Goal: Information Seeking & Learning: Learn about a topic

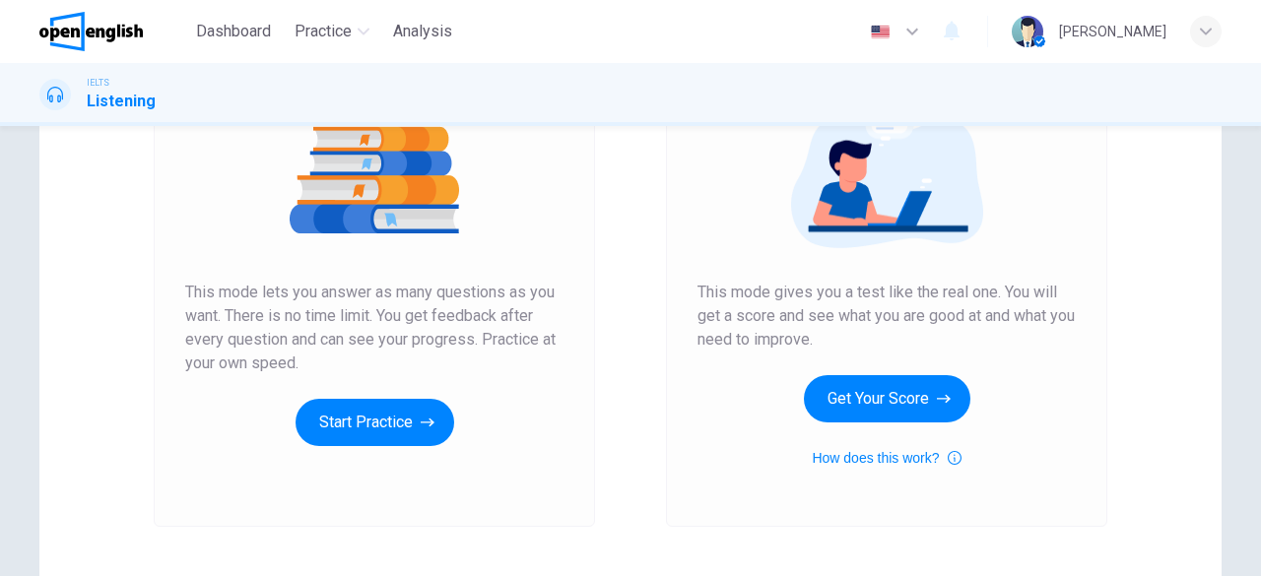
scroll to position [245, 0]
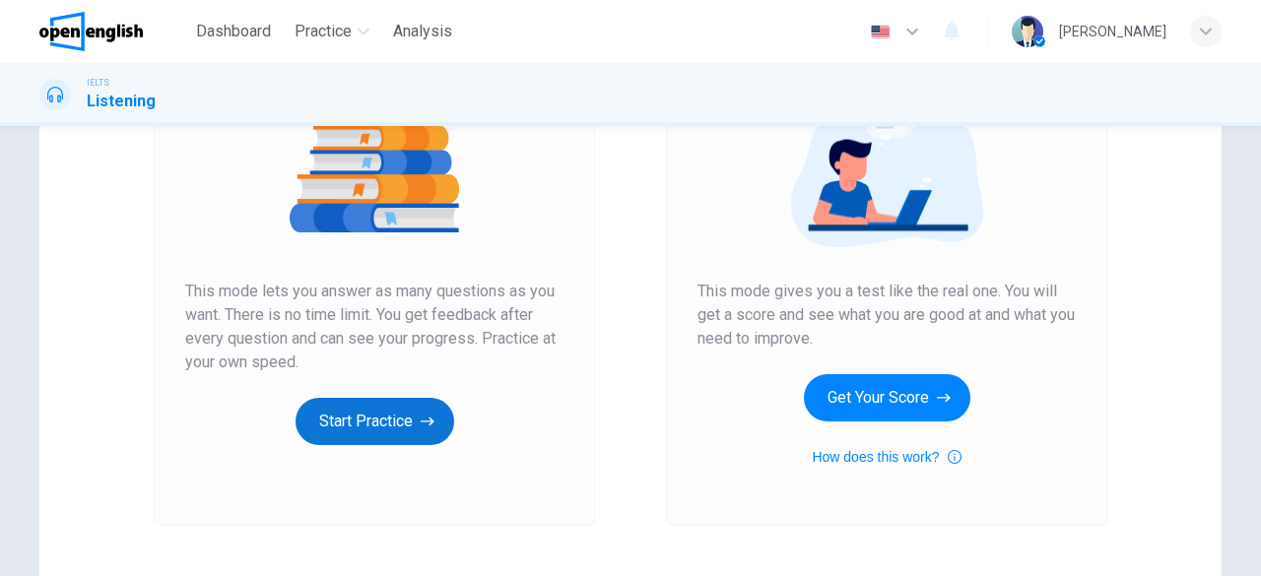
click at [367, 423] on button "Start Practice" at bounding box center [374, 421] width 159 height 47
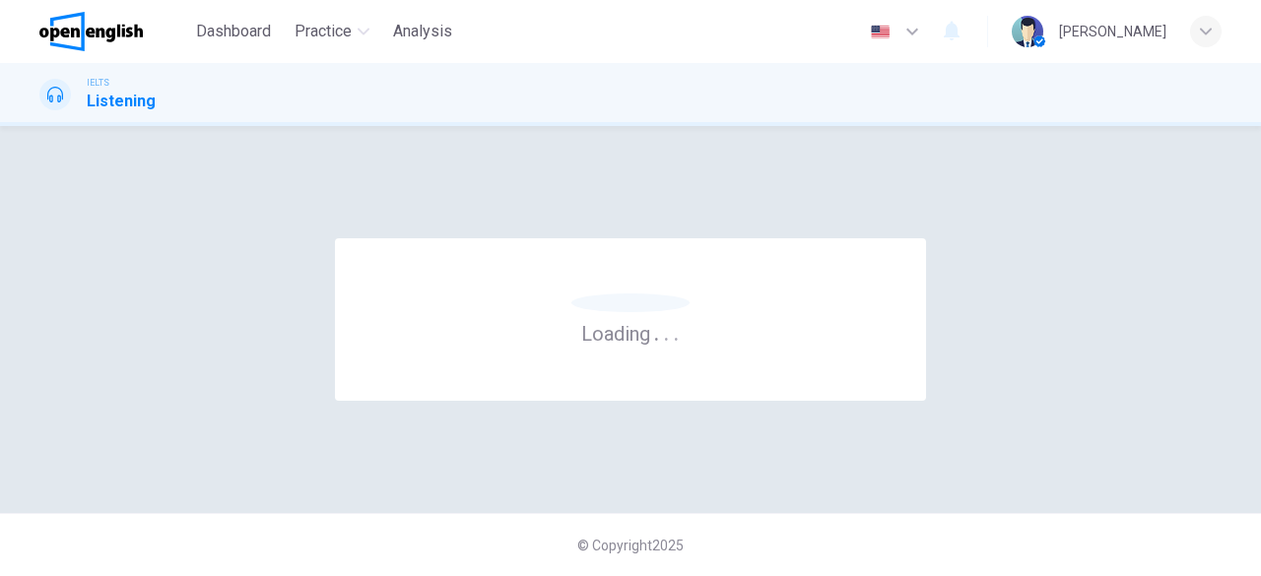
scroll to position [0, 0]
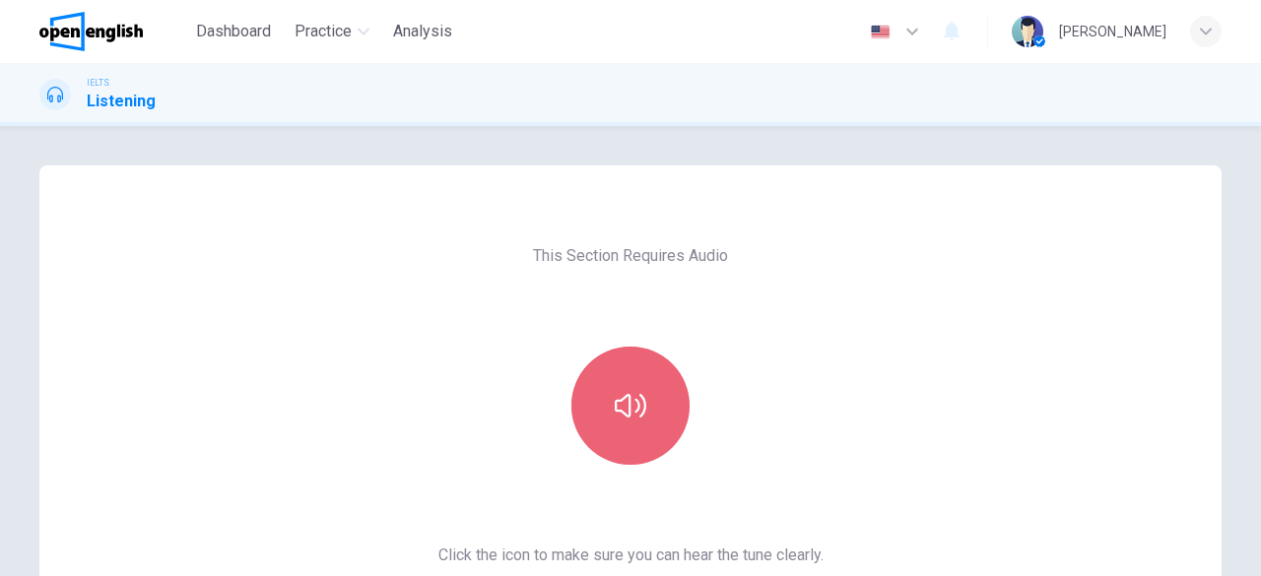
click at [650, 411] on button "button" at bounding box center [630, 406] width 118 height 118
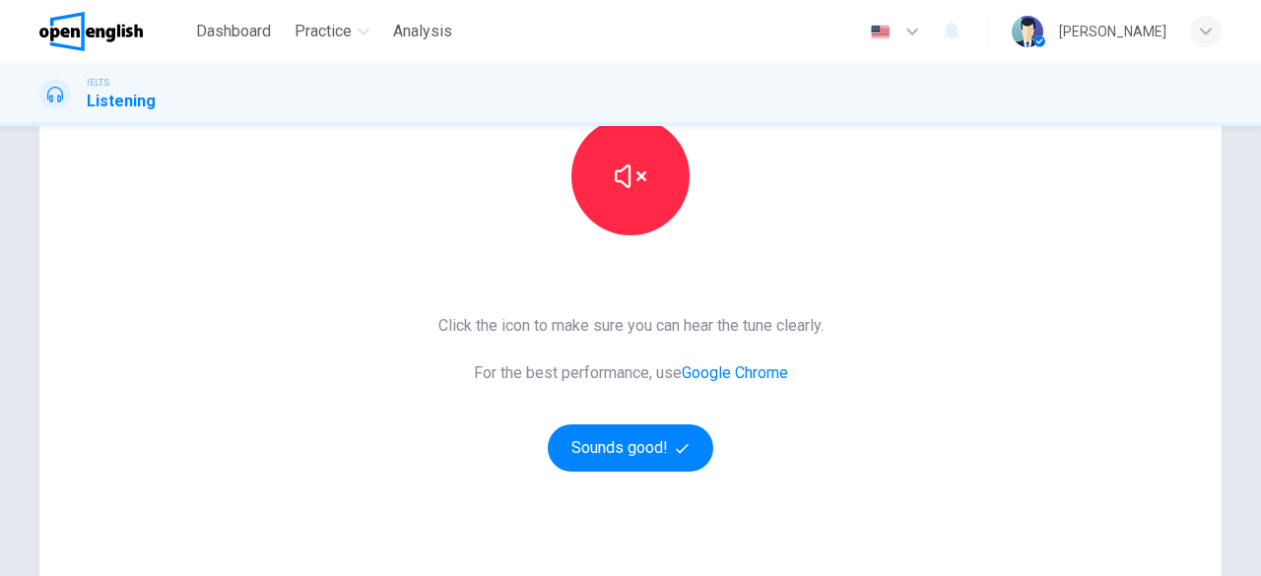
scroll to position [235, 0]
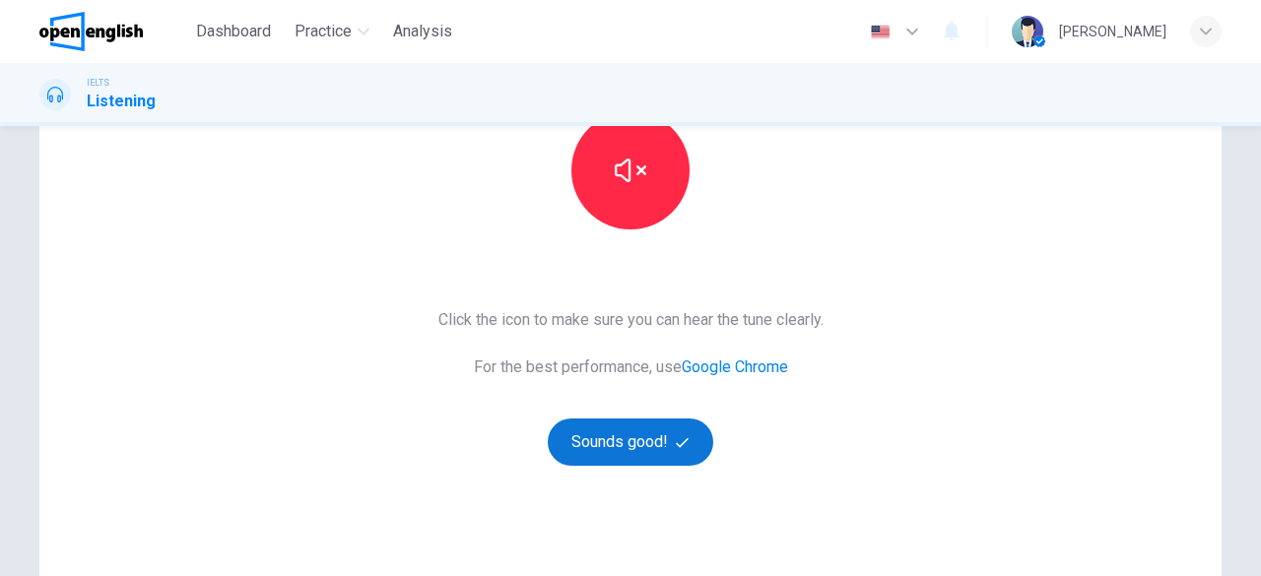
click at [605, 432] on button "Sounds good!" at bounding box center [630, 442] width 165 height 47
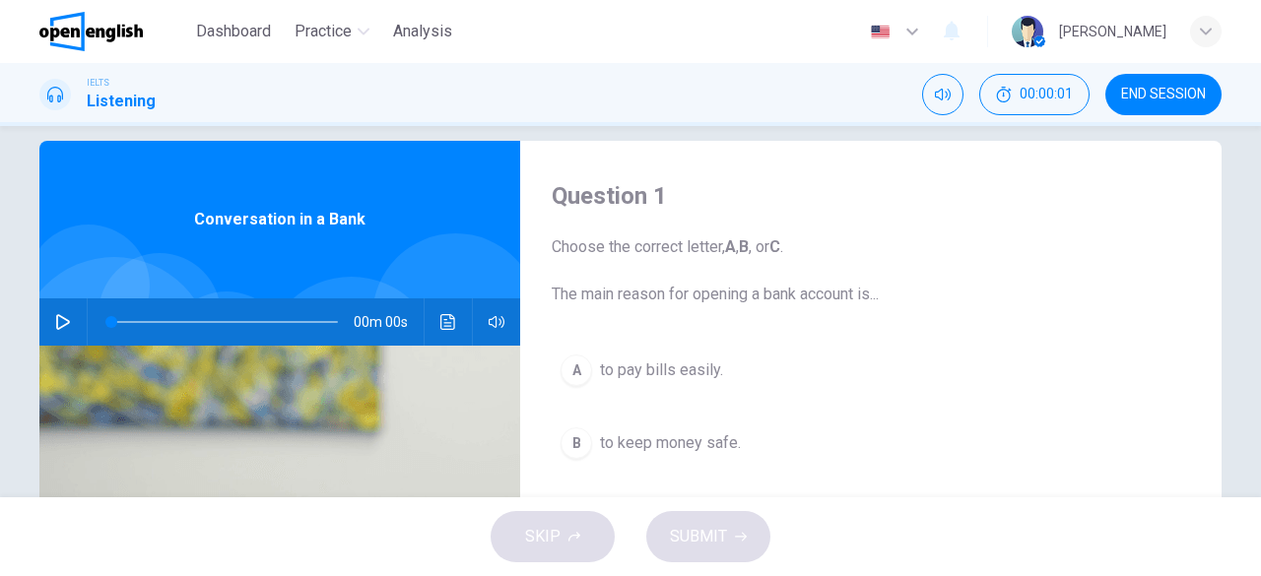
scroll to position [0, 0]
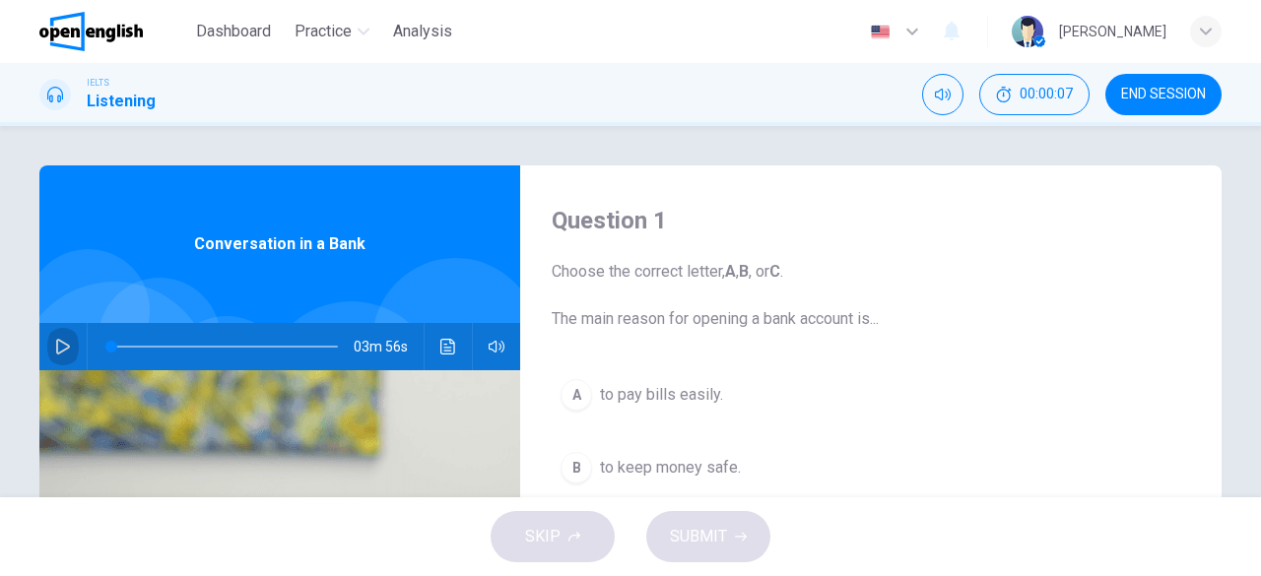
click at [56, 339] on icon "button" at bounding box center [63, 347] width 16 height 16
click at [801, 413] on button "A to pay bills easily." at bounding box center [871, 394] width 638 height 49
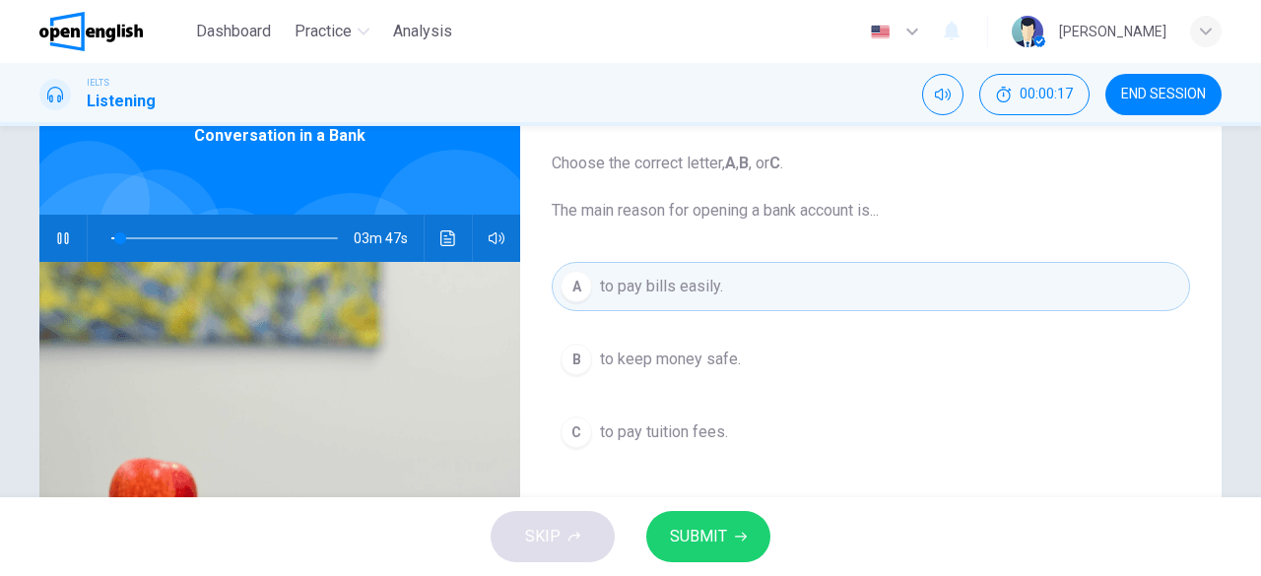
scroll to position [109, 0]
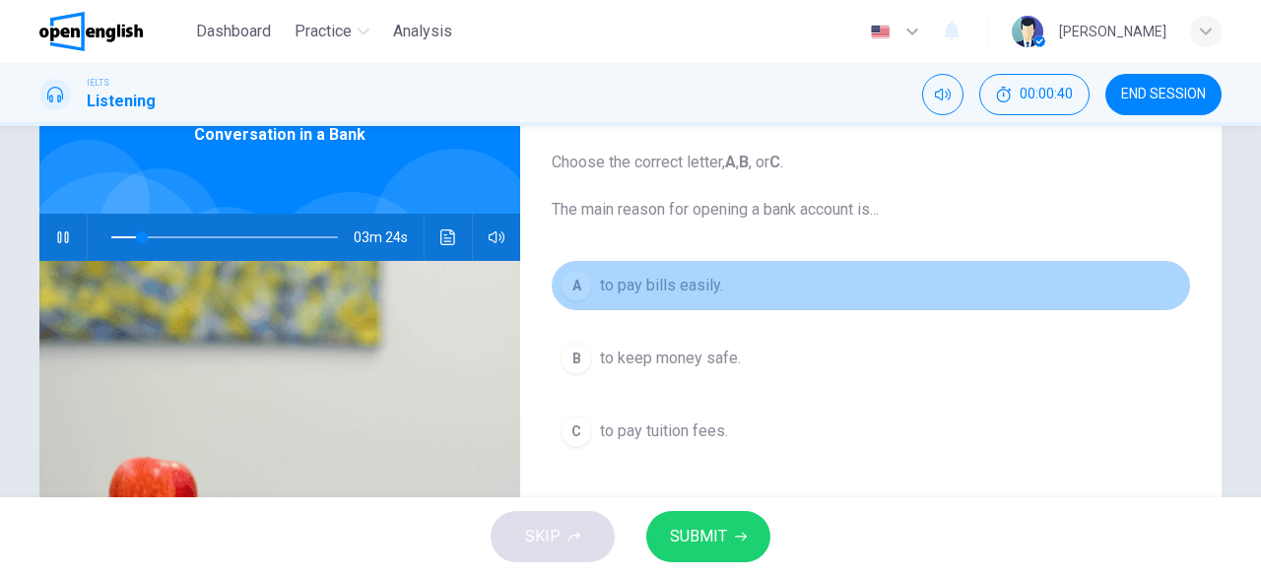
click at [711, 289] on span "to pay bills easily." at bounding box center [661, 286] width 123 height 24
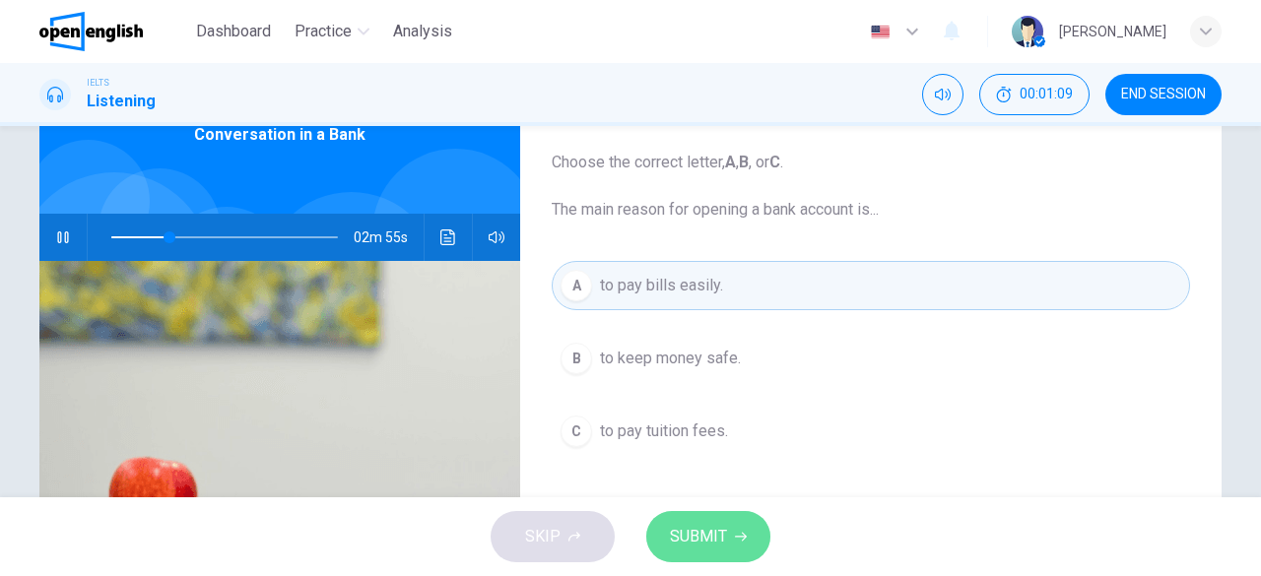
click at [686, 539] on span "SUBMIT" at bounding box center [698, 537] width 57 height 28
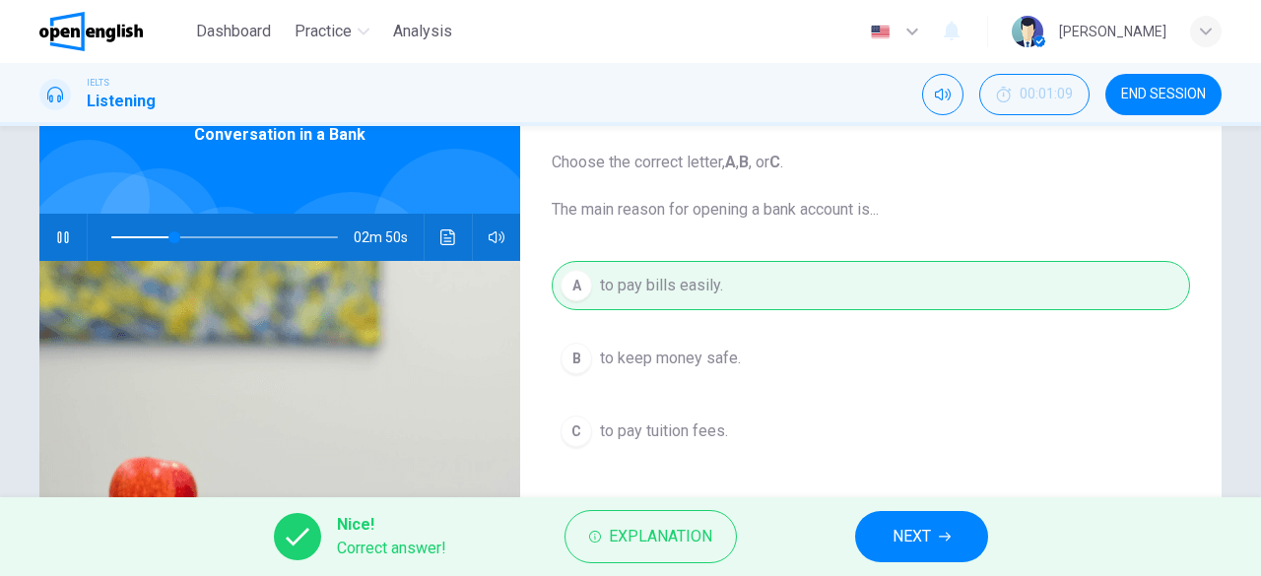
click at [910, 529] on span "NEXT" at bounding box center [911, 537] width 38 height 28
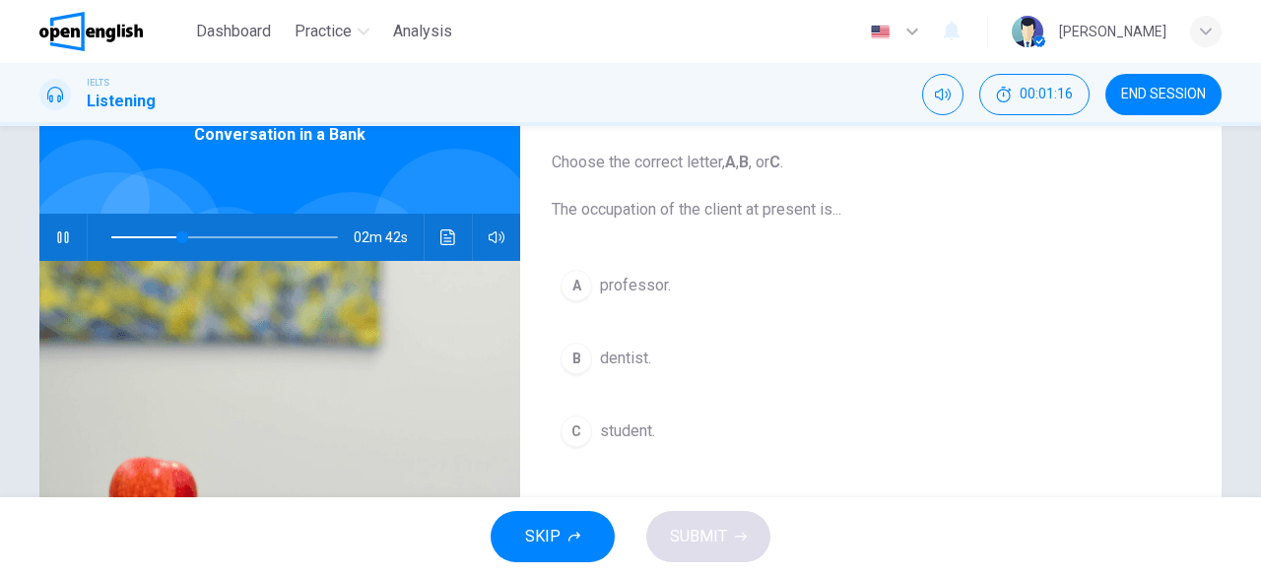
click at [630, 434] on span "student." at bounding box center [627, 432] width 55 height 24
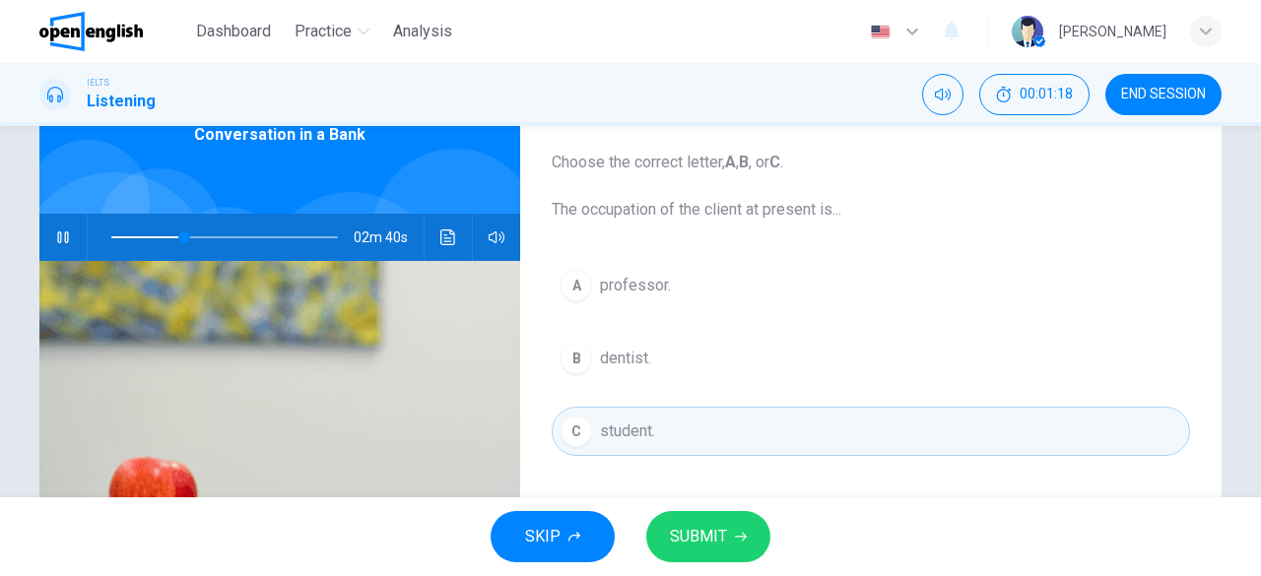
click at [666, 543] on button "SUBMIT" at bounding box center [708, 536] width 124 height 51
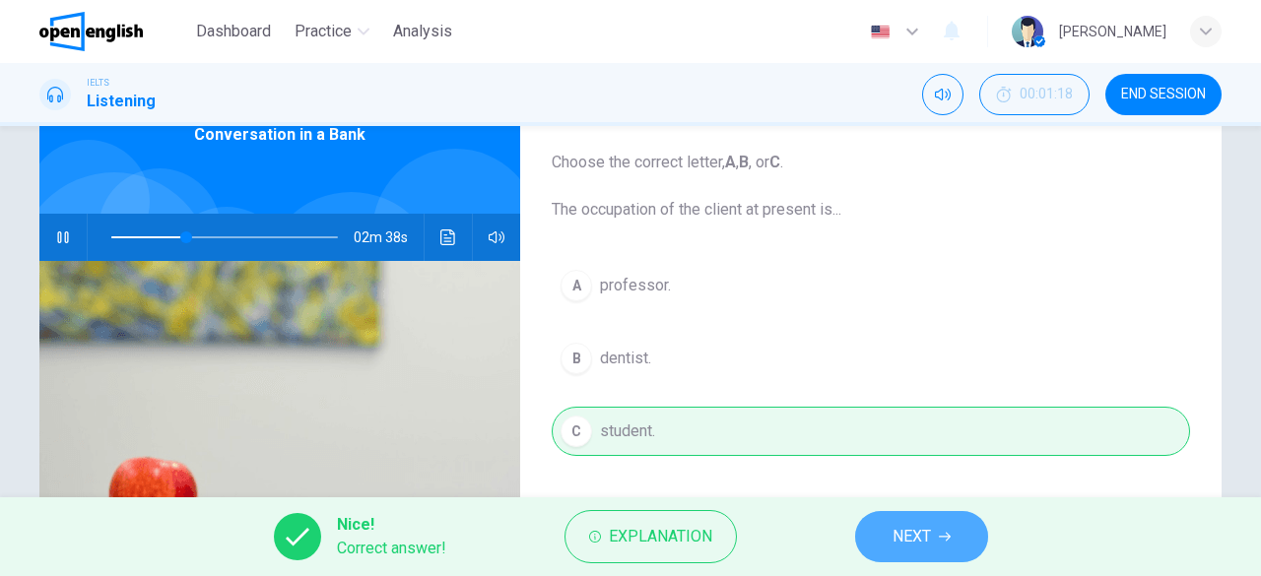
click at [911, 525] on span "NEXT" at bounding box center [911, 537] width 38 height 28
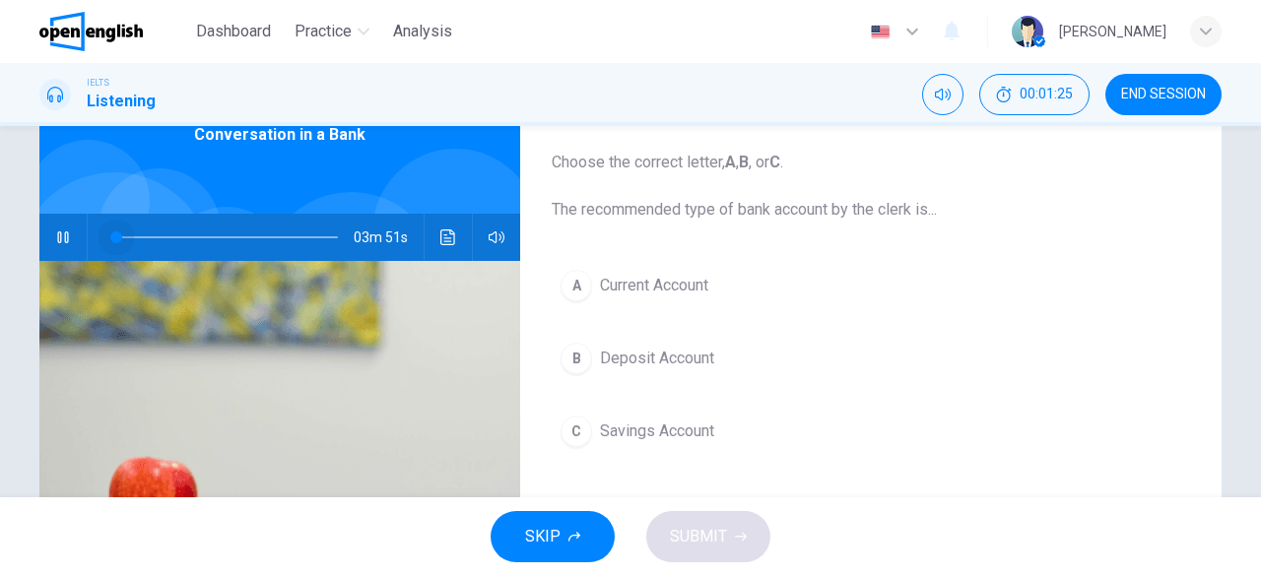
click at [112, 234] on span at bounding box center [224, 238] width 227 height 28
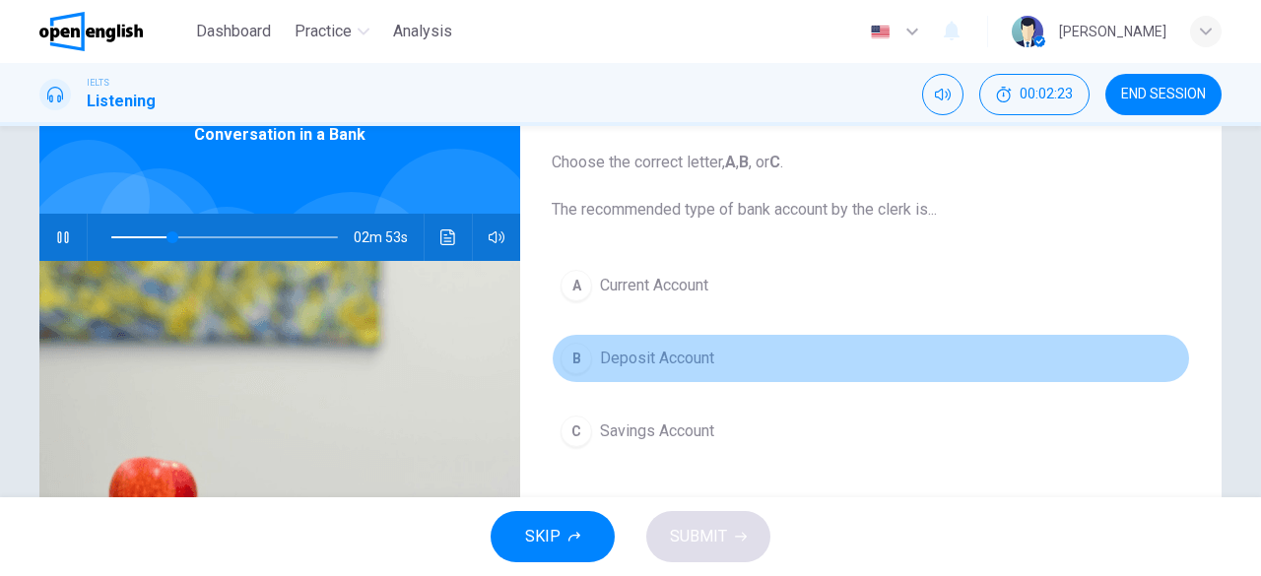
click at [670, 355] on span "Deposit Account" at bounding box center [657, 359] width 114 height 24
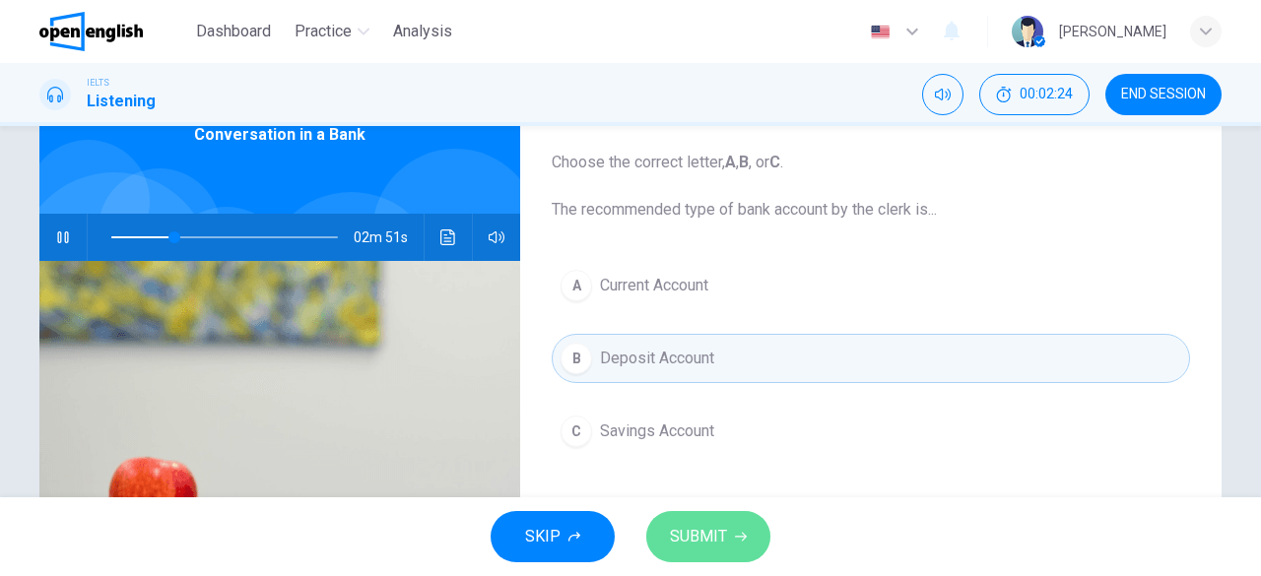
click at [691, 525] on span "SUBMIT" at bounding box center [698, 537] width 57 height 28
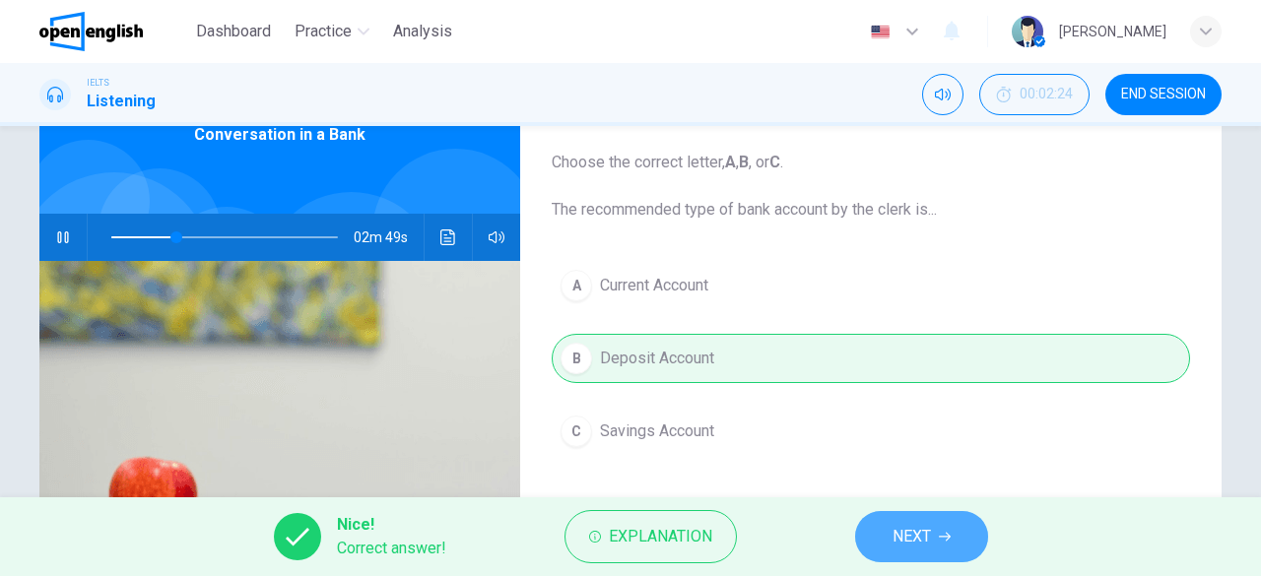
click at [888, 533] on button "NEXT" at bounding box center [921, 536] width 133 height 51
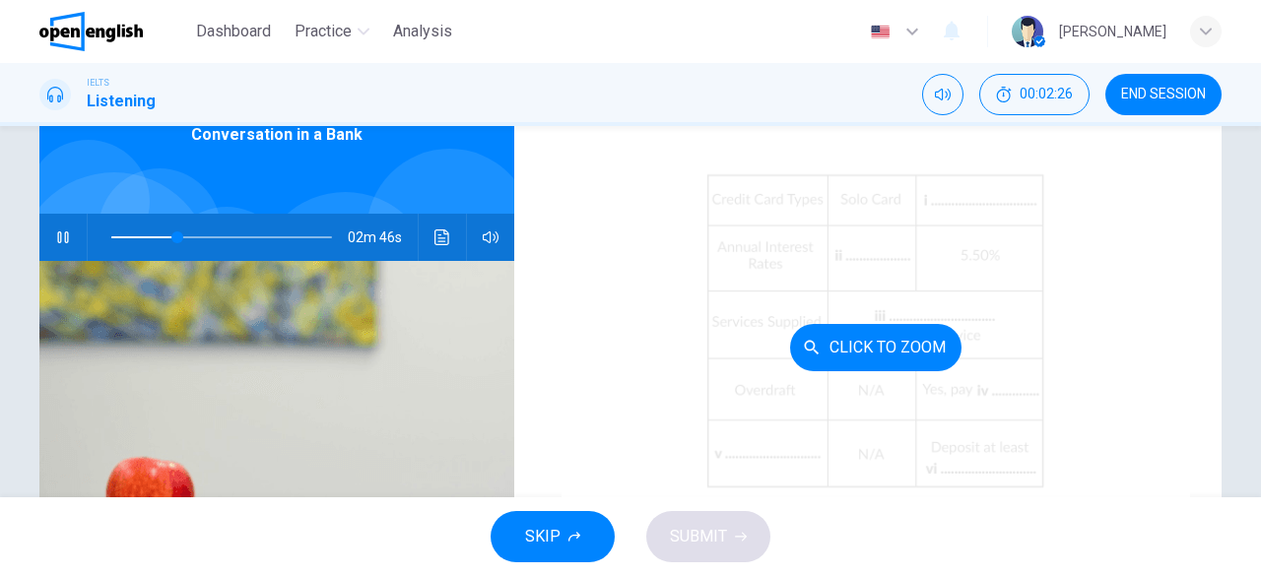
scroll to position [106, 0]
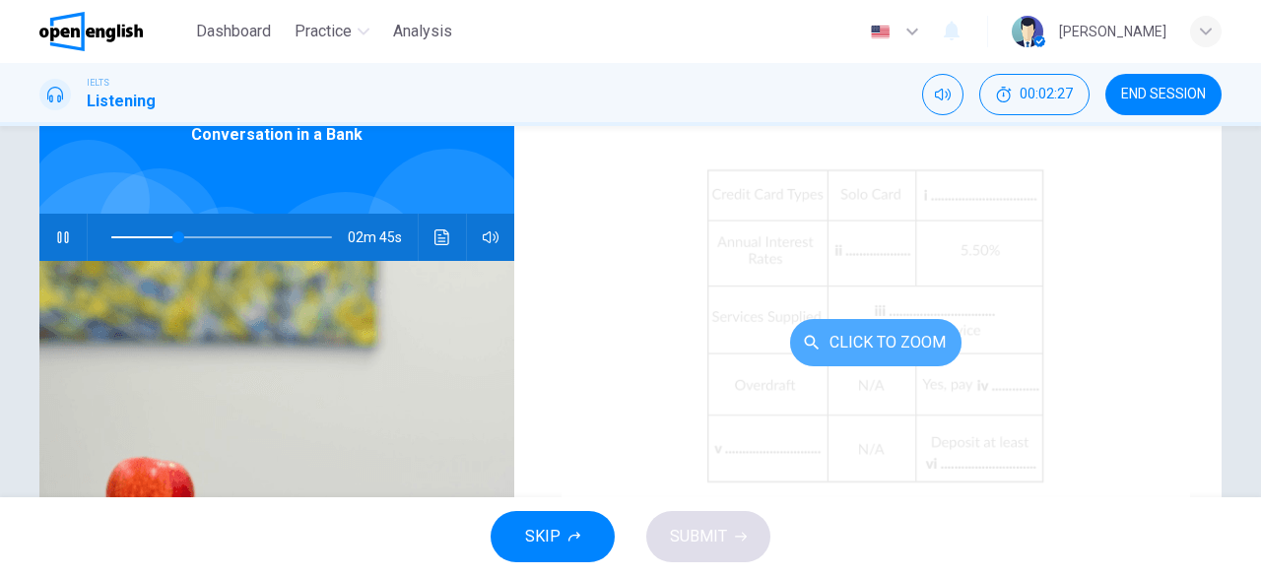
click at [873, 332] on button "Click to Zoom" at bounding box center [875, 342] width 171 height 47
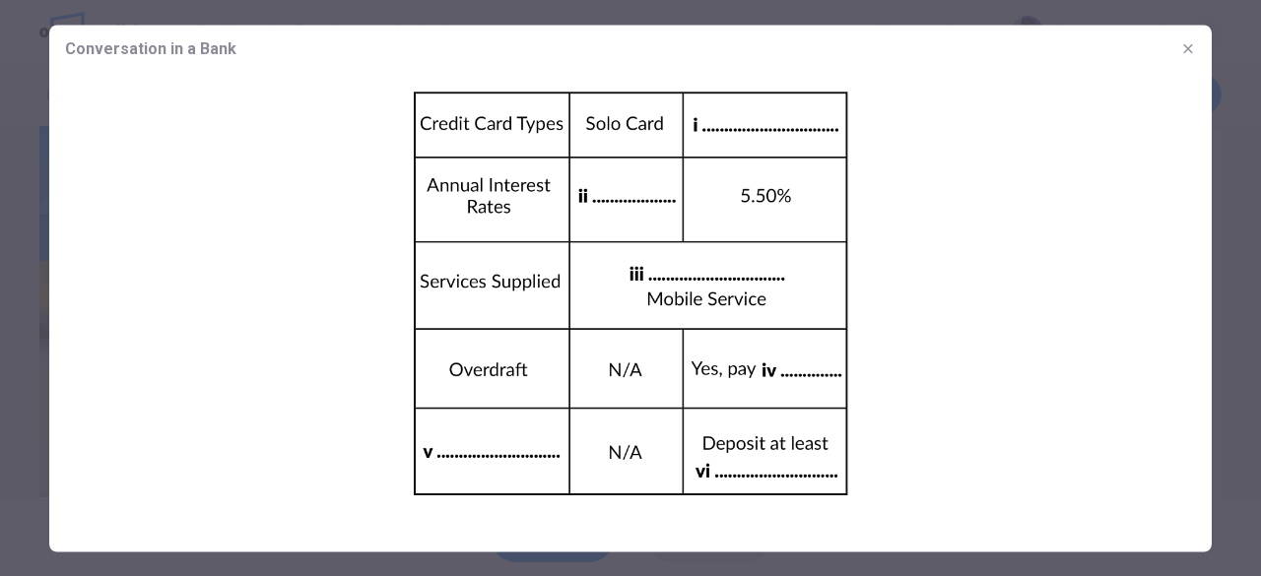
click at [1184, 44] on icon "button" at bounding box center [1187, 47] width 9 height 9
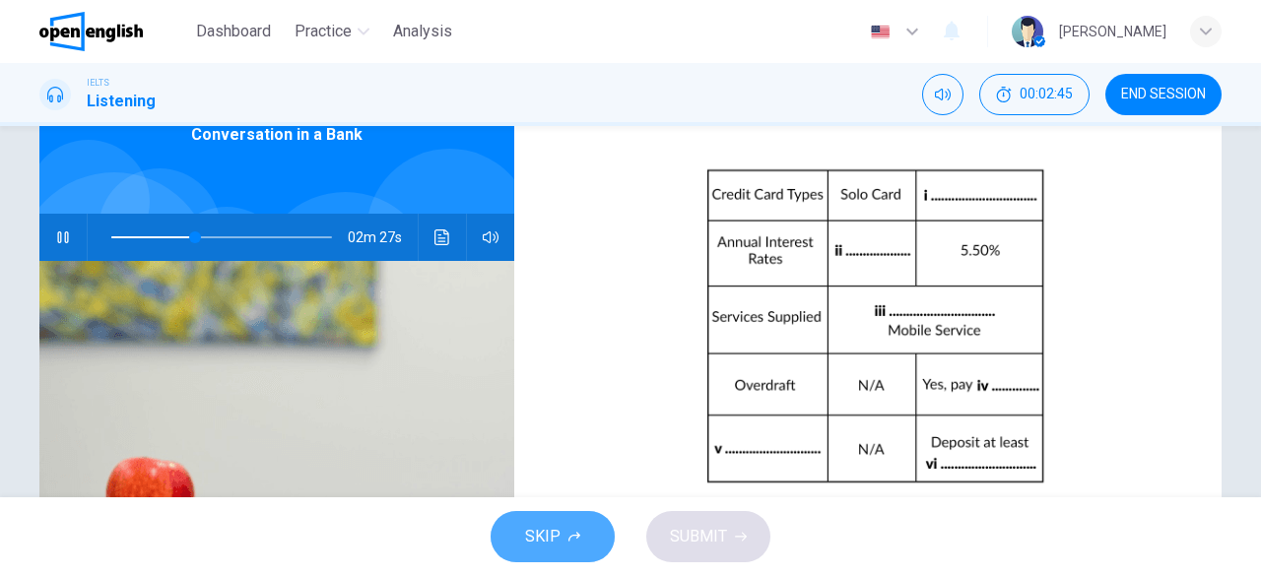
click at [550, 537] on span "SKIP" at bounding box center [542, 537] width 35 height 28
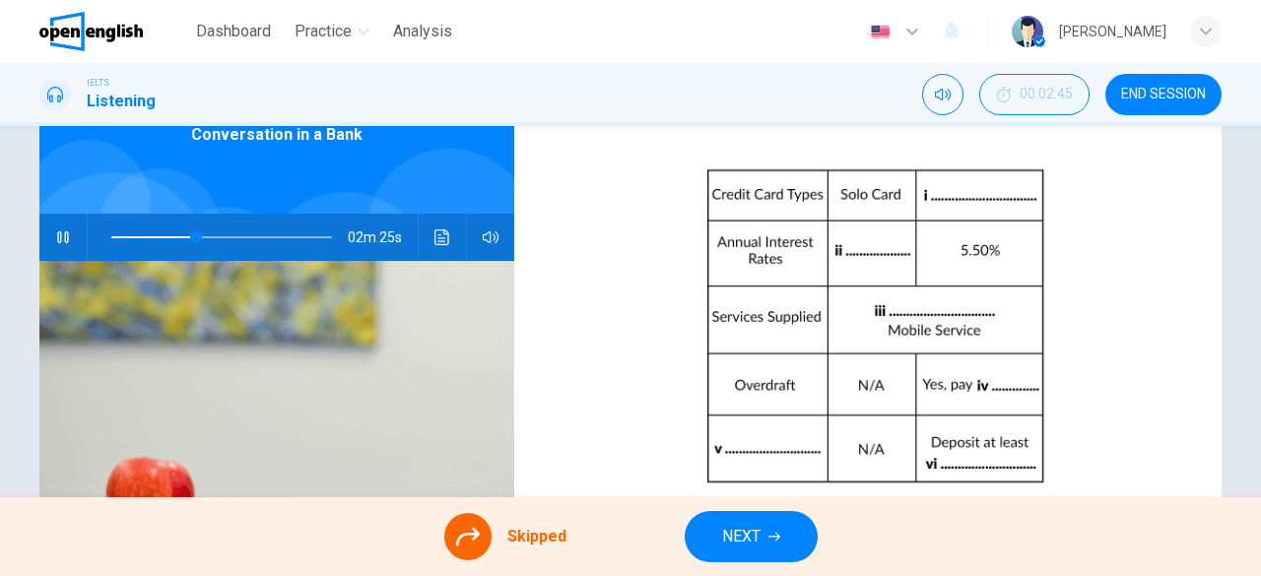
click at [731, 538] on span "NEXT" at bounding box center [741, 537] width 38 height 28
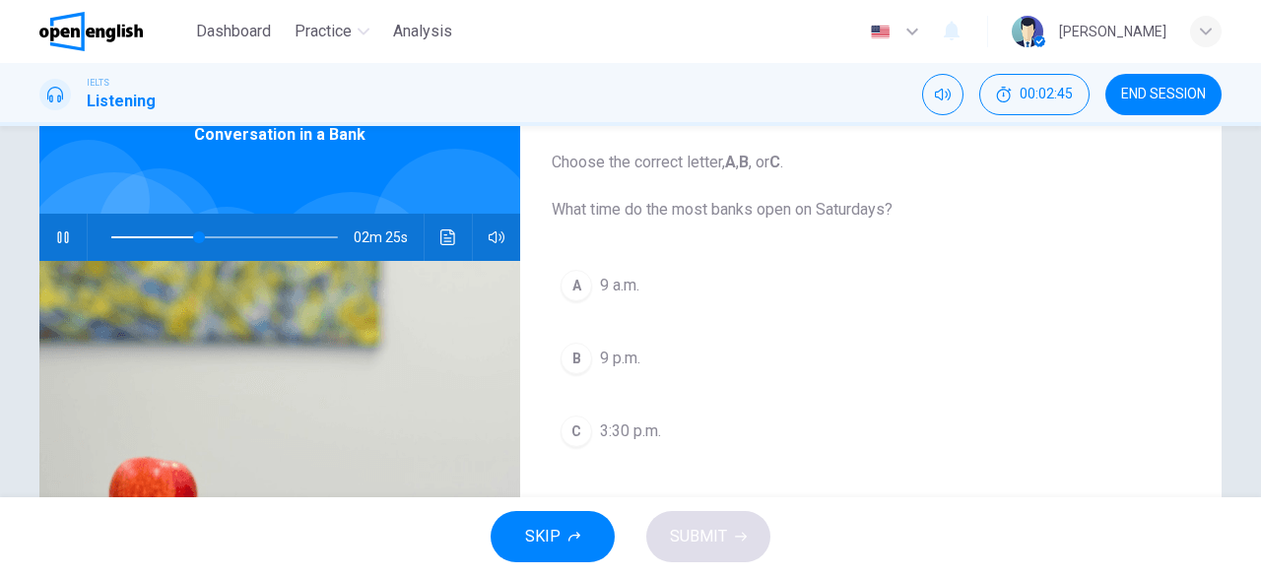
scroll to position [0, 0]
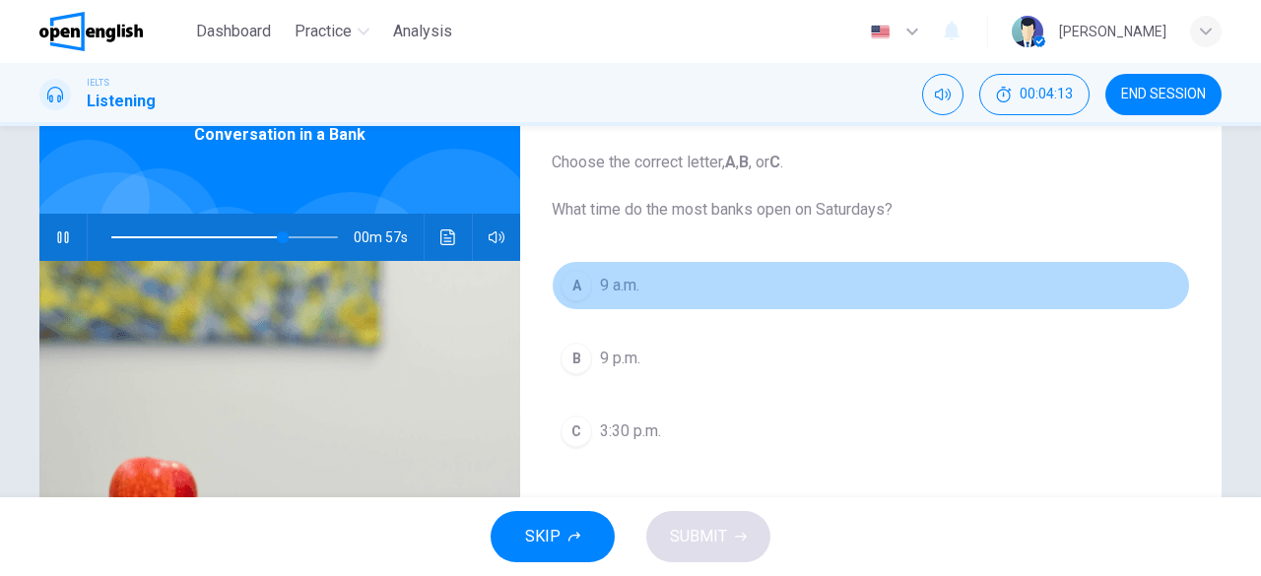
click at [614, 281] on span "9 a.m." at bounding box center [619, 286] width 39 height 24
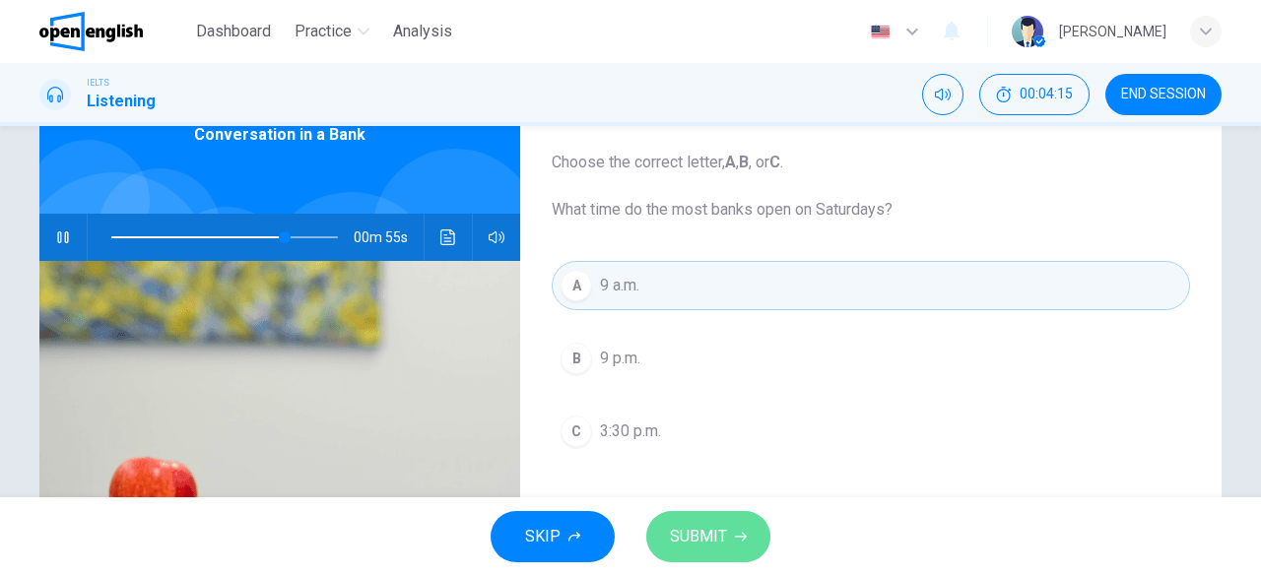
click at [709, 535] on span "SUBMIT" at bounding box center [698, 537] width 57 height 28
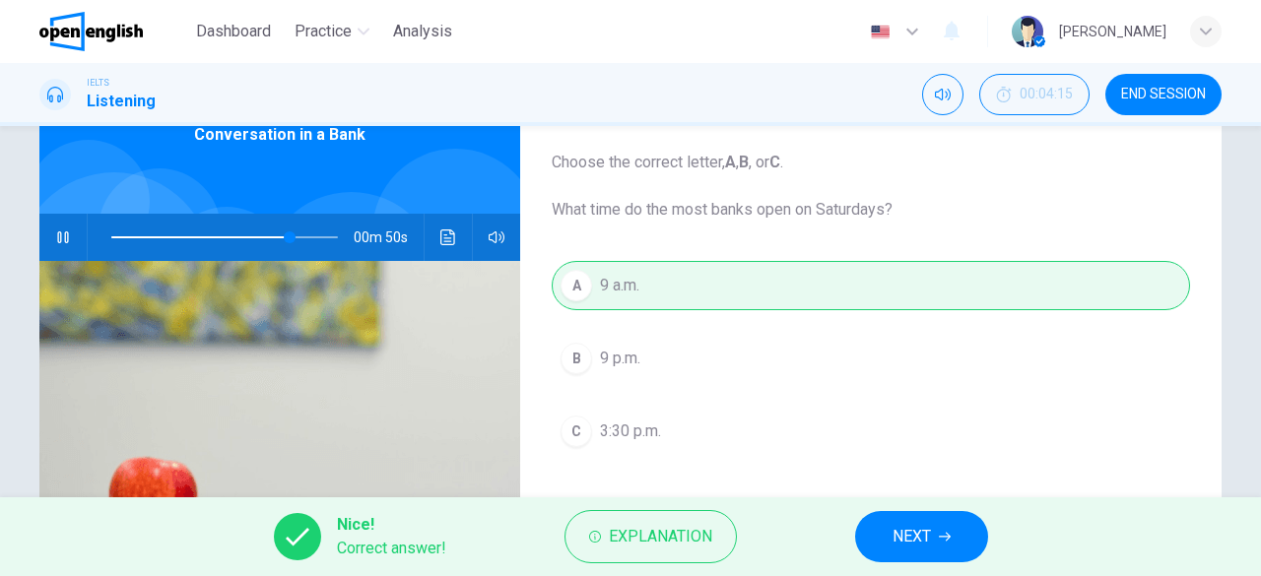
type input "**"
click at [872, 529] on button "NEXT" at bounding box center [921, 536] width 133 height 51
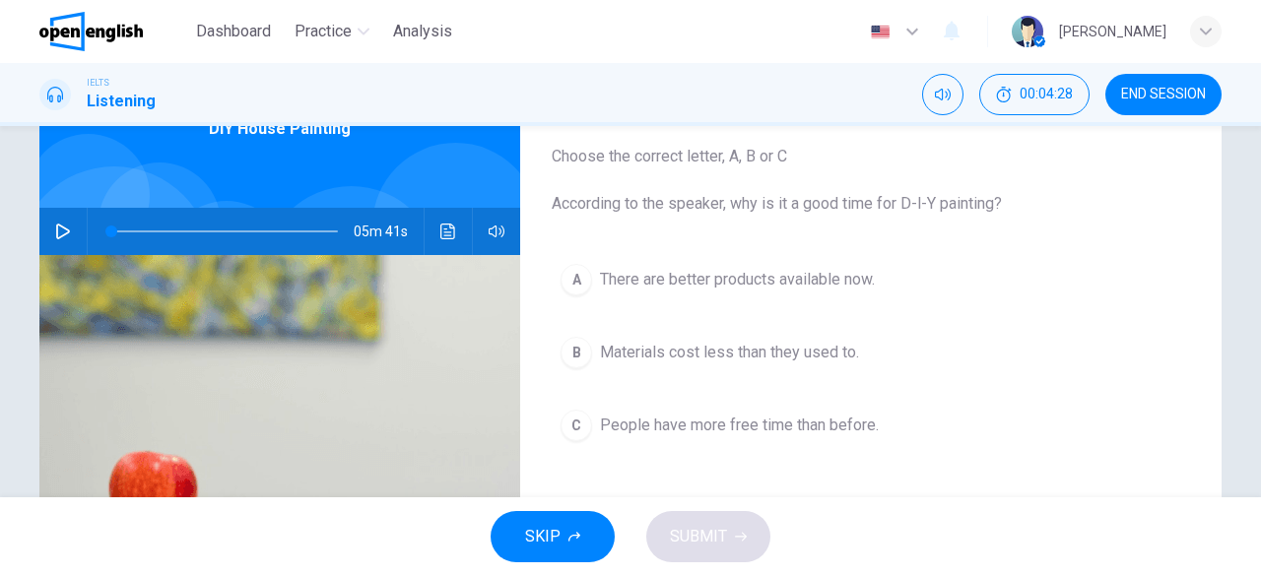
scroll to position [118, 0]
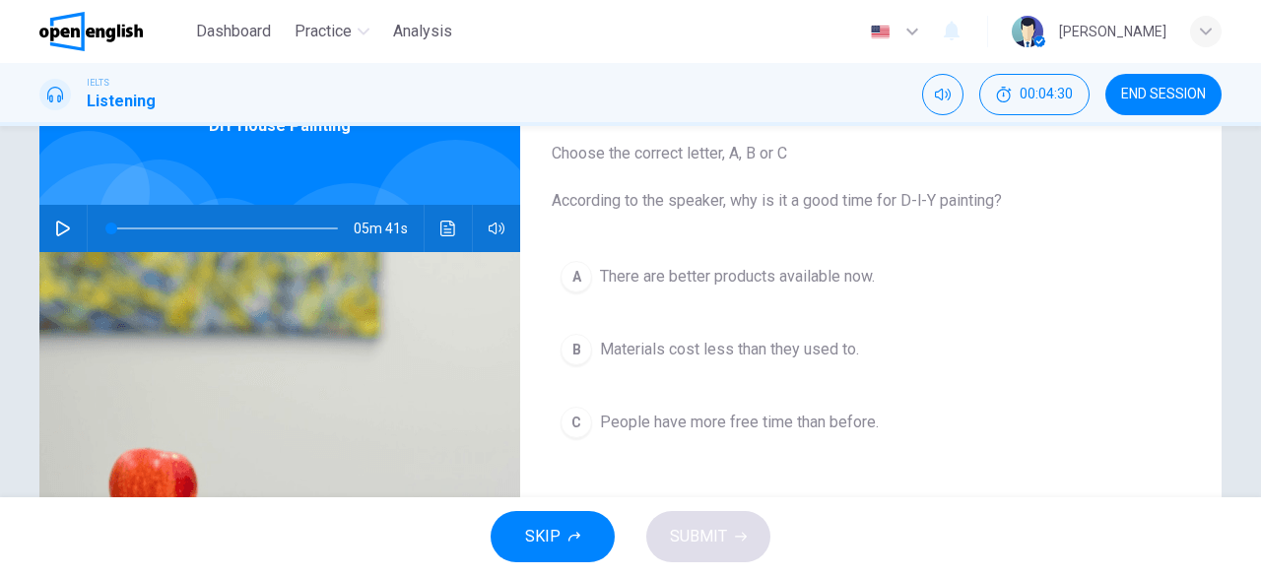
click at [49, 222] on button "button" at bounding box center [63, 228] width 32 height 47
click at [57, 230] on icon "button" at bounding box center [62, 229] width 11 height 12
click at [112, 224] on span at bounding box center [224, 229] width 227 height 28
click at [58, 221] on icon "button" at bounding box center [63, 229] width 16 height 16
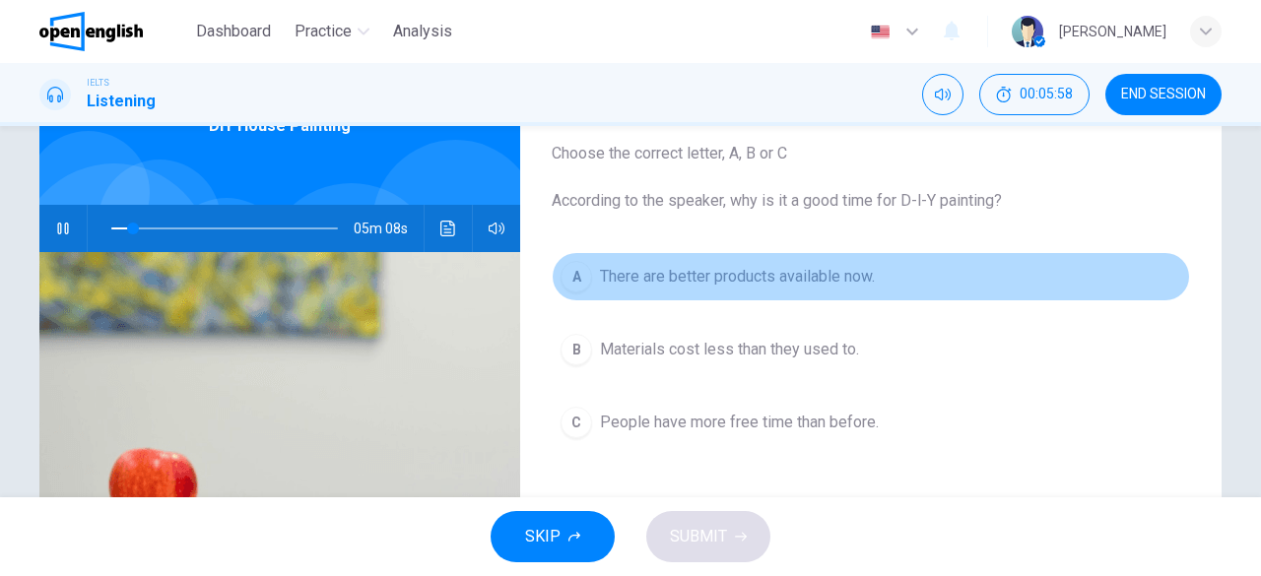
click at [636, 283] on span "There are better products available now." at bounding box center [737, 277] width 275 height 24
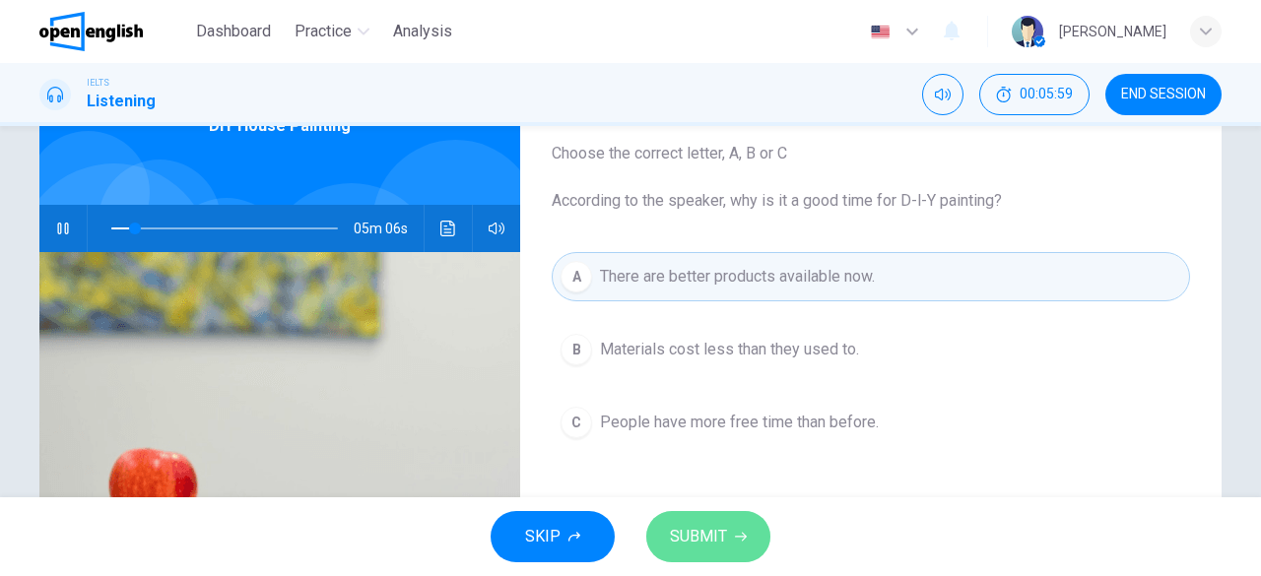
click at [713, 519] on button "SUBMIT" at bounding box center [708, 536] width 124 height 51
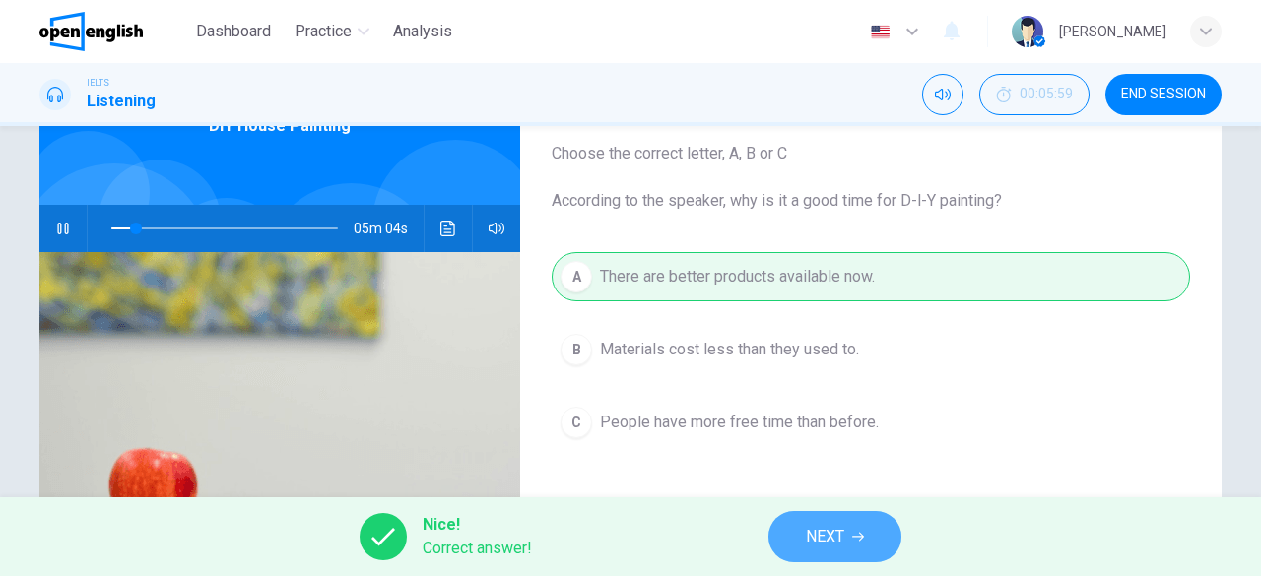
click at [823, 531] on span "NEXT" at bounding box center [825, 537] width 38 height 28
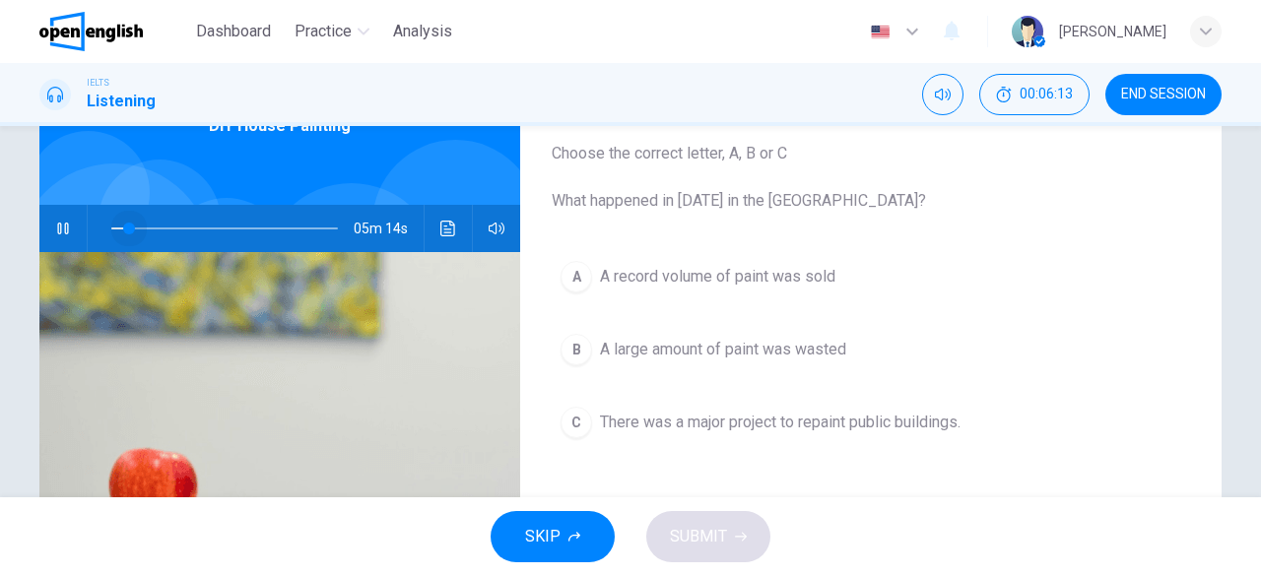
click at [125, 224] on span at bounding box center [129, 229] width 12 height 12
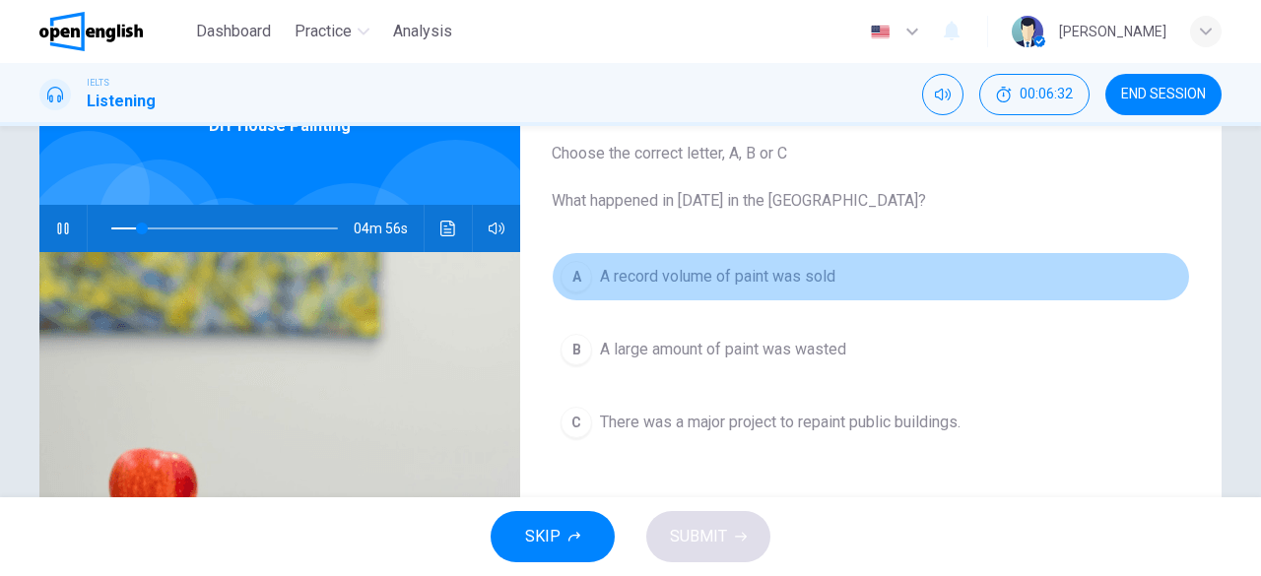
click at [671, 269] on span "A record volume of paint was sold" at bounding box center [717, 277] width 235 height 24
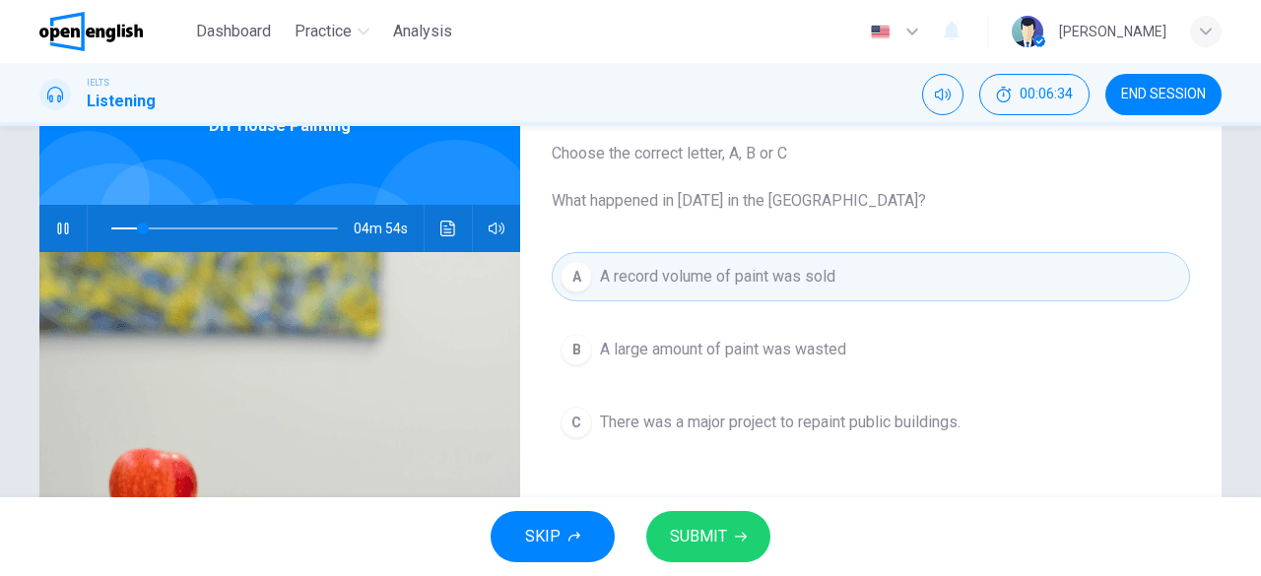
click at [727, 529] on button "SUBMIT" at bounding box center [708, 536] width 124 height 51
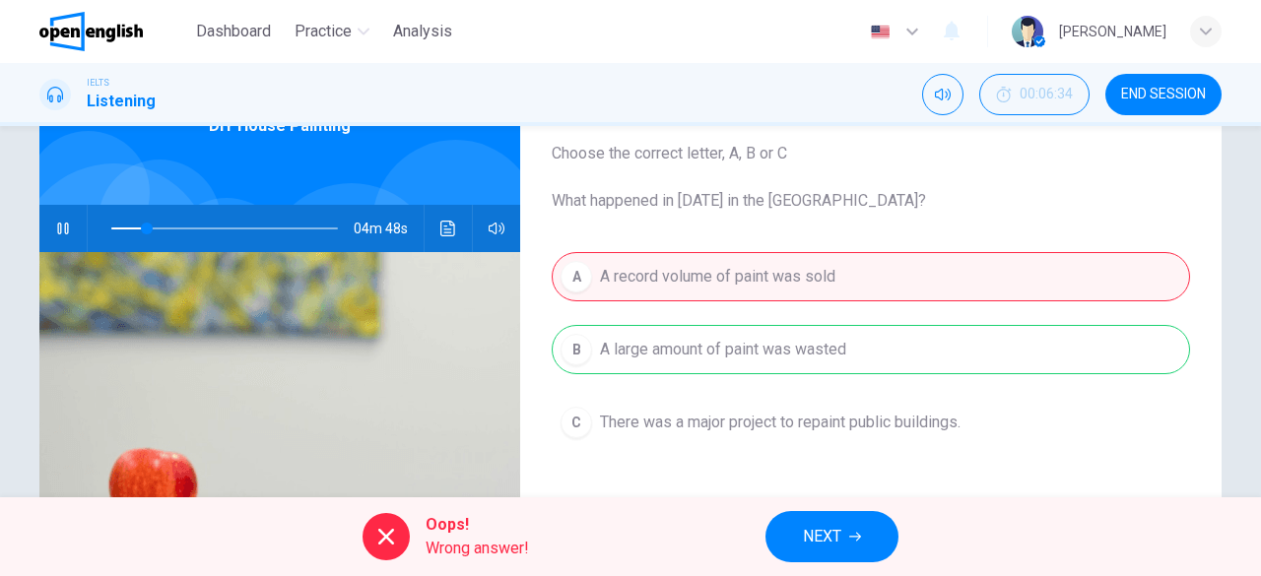
click at [695, 352] on div "A A record volume of paint was sold B A large amount of paint was wasted C Ther…" at bounding box center [871, 369] width 638 height 234
click at [824, 529] on span "NEXT" at bounding box center [822, 537] width 38 height 28
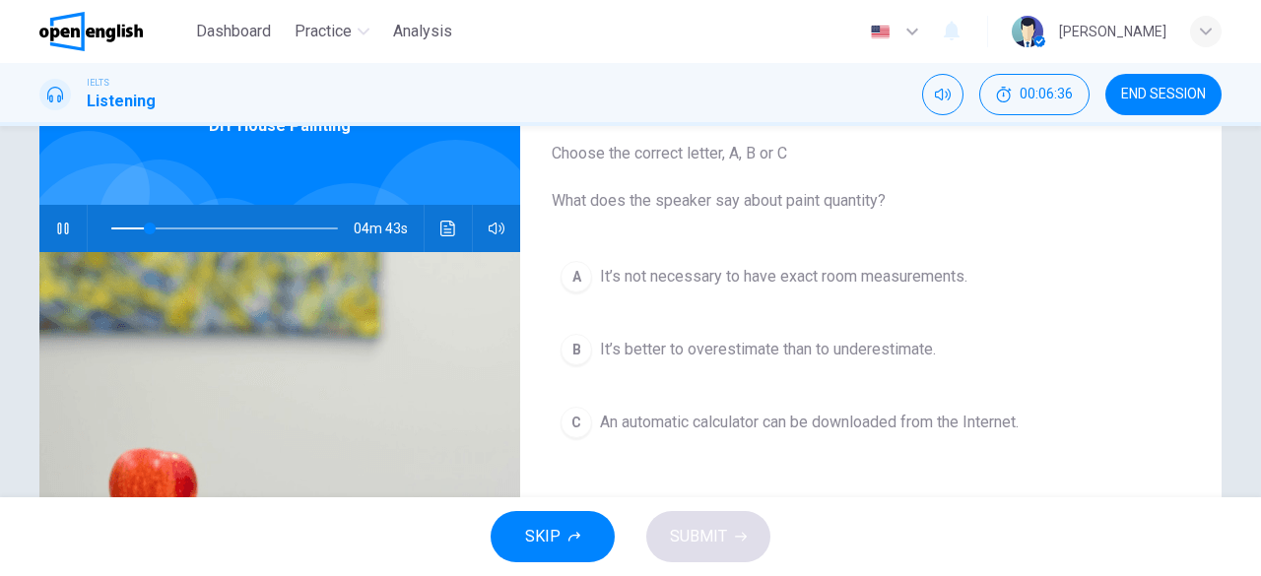
click at [55, 221] on icon "button" at bounding box center [63, 229] width 16 height 16
click at [130, 229] on span at bounding box center [136, 229] width 12 height 12
click at [57, 228] on icon "button" at bounding box center [63, 229] width 16 height 16
click at [634, 421] on span "An automatic calculator can be downloaded from the Internet." at bounding box center [809, 423] width 419 height 24
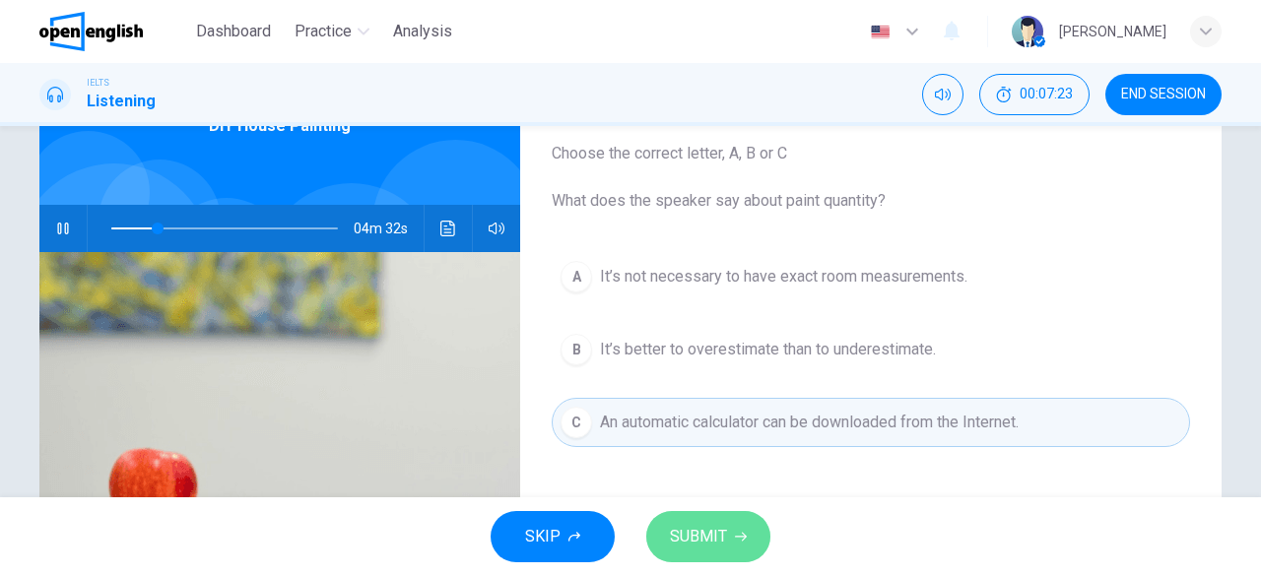
click at [711, 527] on span "SUBMIT" at bounding box center [698, 537] width 57 height 28
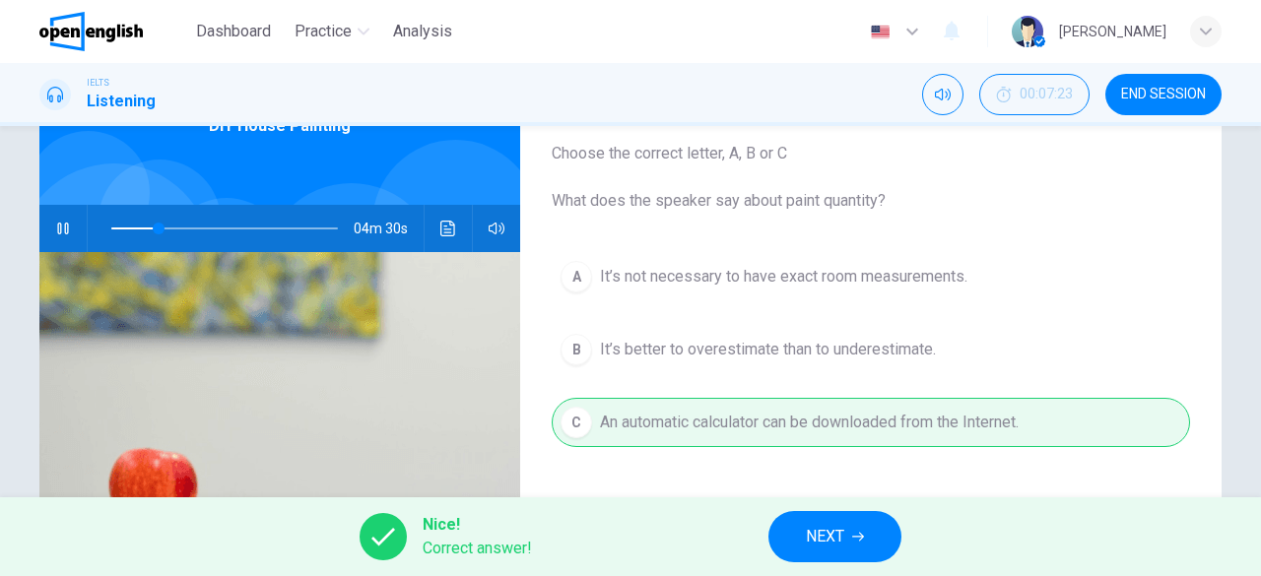
click at [820, 539] on span "NEXT" at bounding box center [825, 537] width 38 height 28
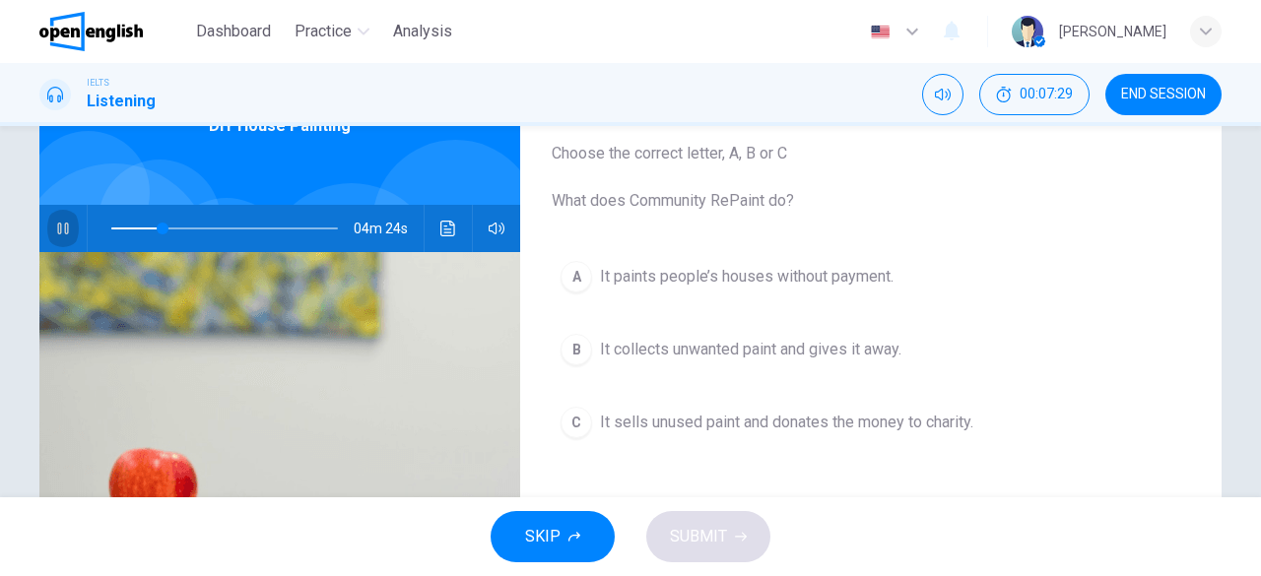
click at [59, 218] on button "button" at bounding box center [63, 228] width 32 height 47
click at [60, 221] on icon "button" at bounding box center [63, 229] width 16 height 16
click at [163, 226] on span at bounding box center [169, 229] width 12 height 12
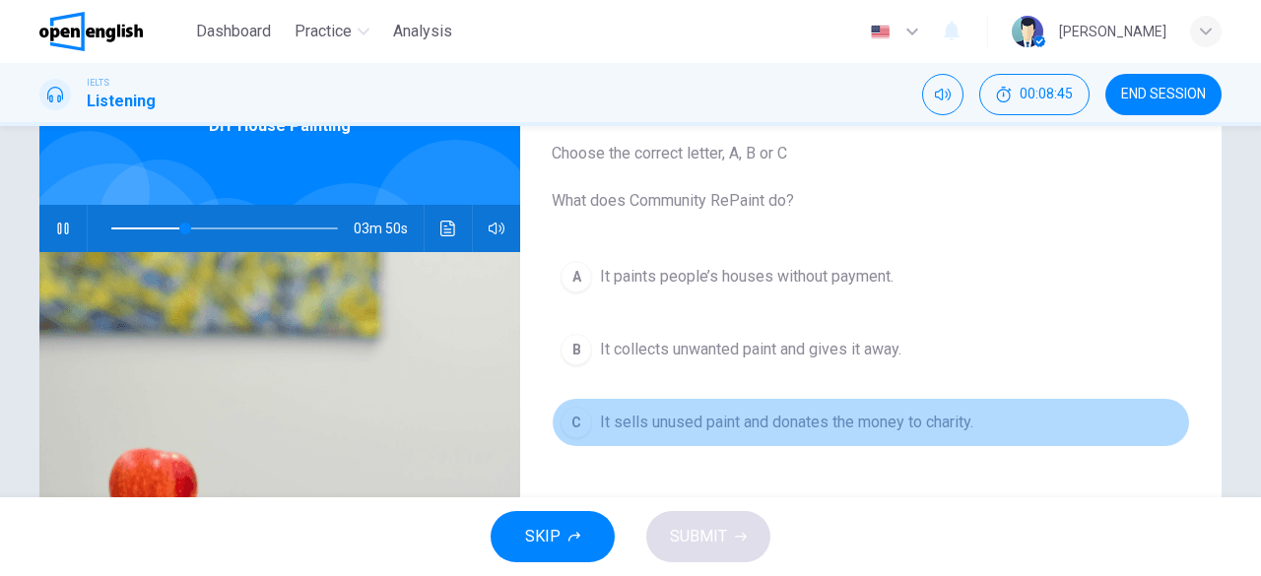
click at [604, 418] on span "It sells unused paint and donates the money to charity." at bounding box center [786, 423] width 373 height 24
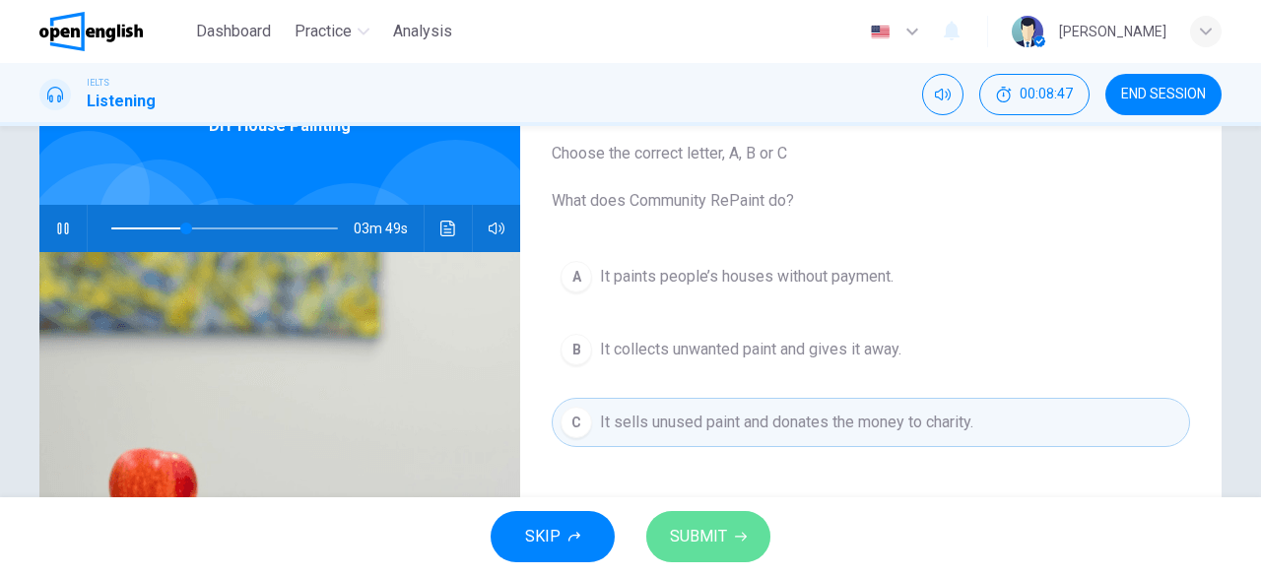
click at [685, 531] on span "SUBMIT" at bounding box center [698, 537] width 57 height 28
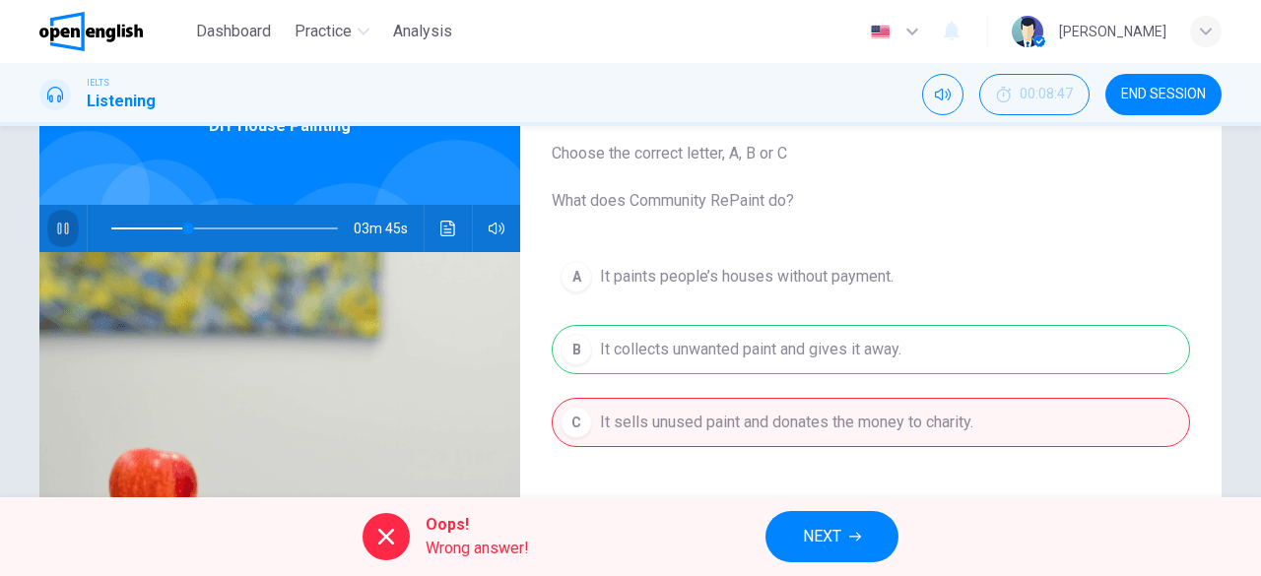
click at [55, 213] on button "button" at bounding box center [63, 228] width 32 height 47
click at [840, 529] on span "NEXT" at bounding box center [822, 537] width 38 height 28
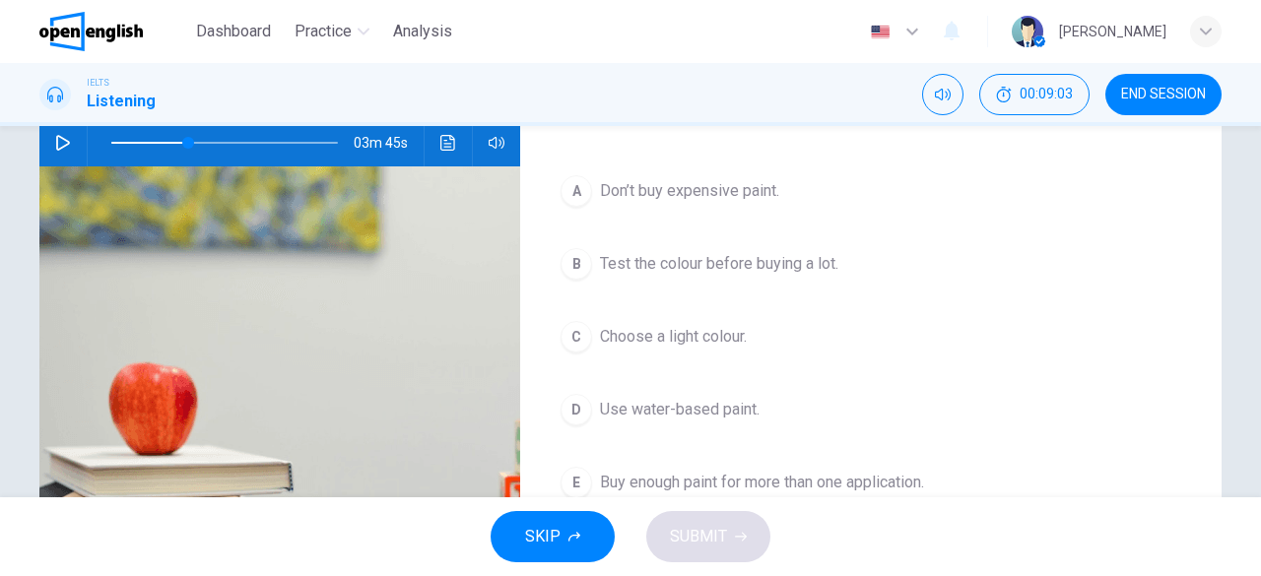
scroll to position [205, 0]
click at [57, 139] on icon "button" at bounding box center [63, 142] width 16 height 16
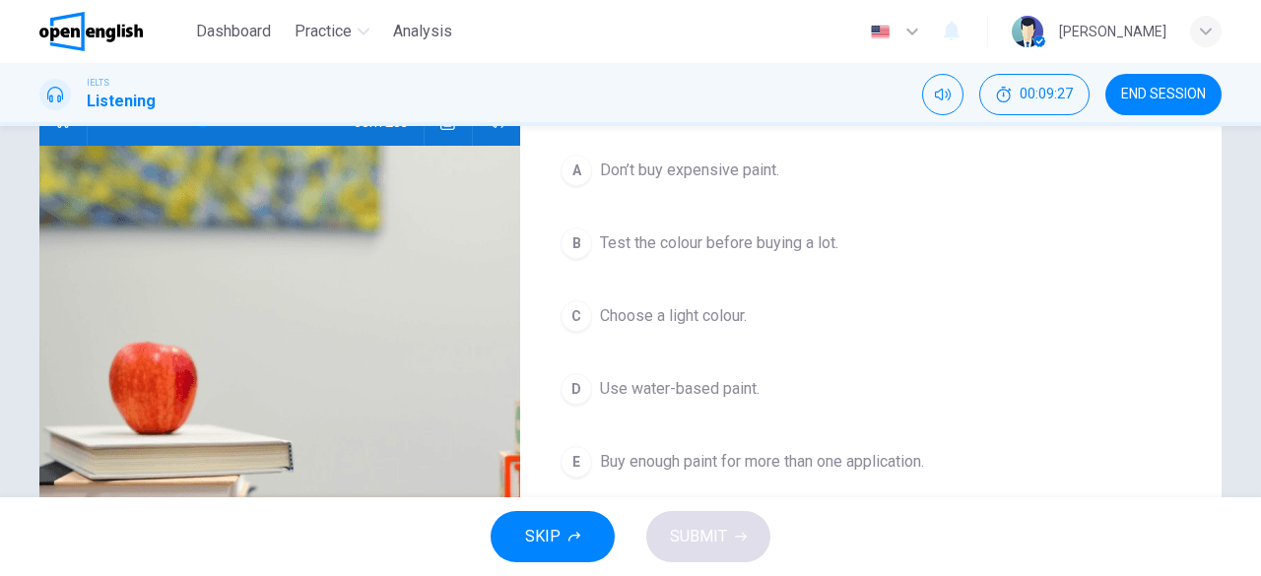
scroll to position [224, 0]
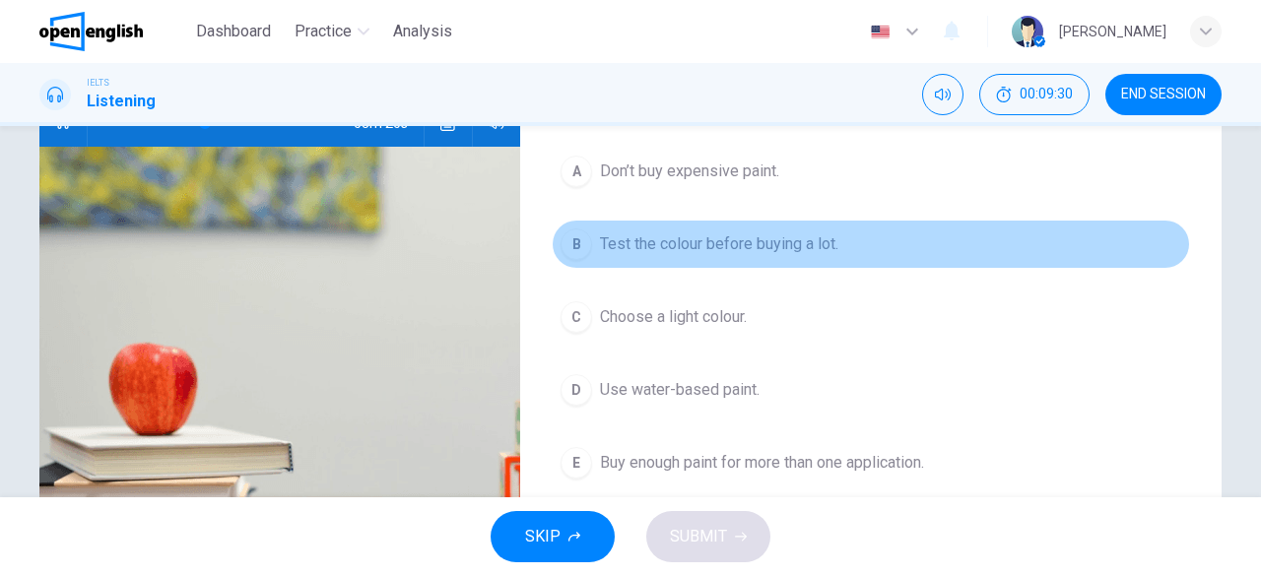
click at [562, 232] on div "B" at bounding box center [576, 244] width 32 height 32
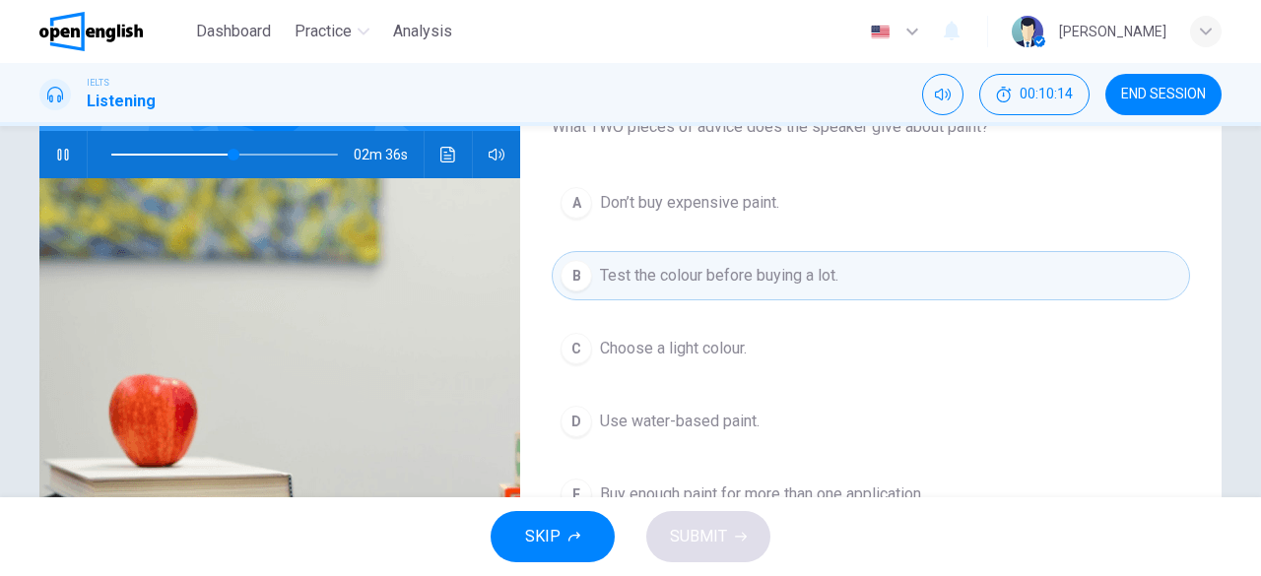
scroll to position [193, 0]
click at [217, 155] on span at bounding box center [224, 154] width 227 height 28
click at [197, 153] on span at bounding box center [224, 154] width 227 height 28
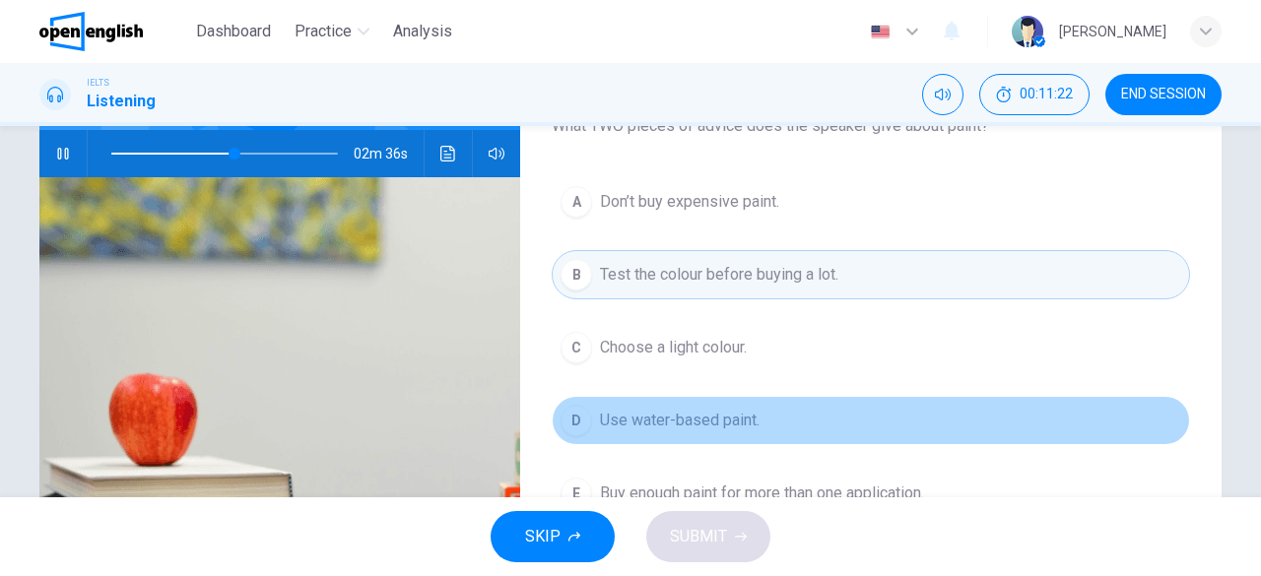
click at [570, 424] on div "D" at bounding box center [576, 421] width 32 height 32
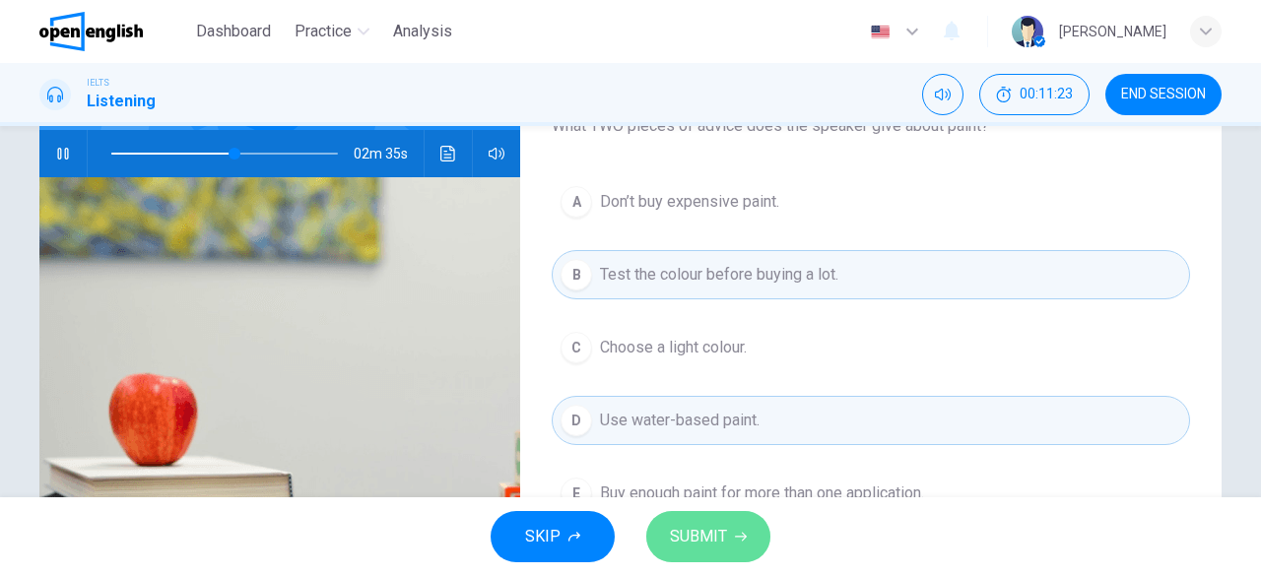
click at [696, 537] on span "SUBMIT" at bounding box center [698, 537] width 57 height 28
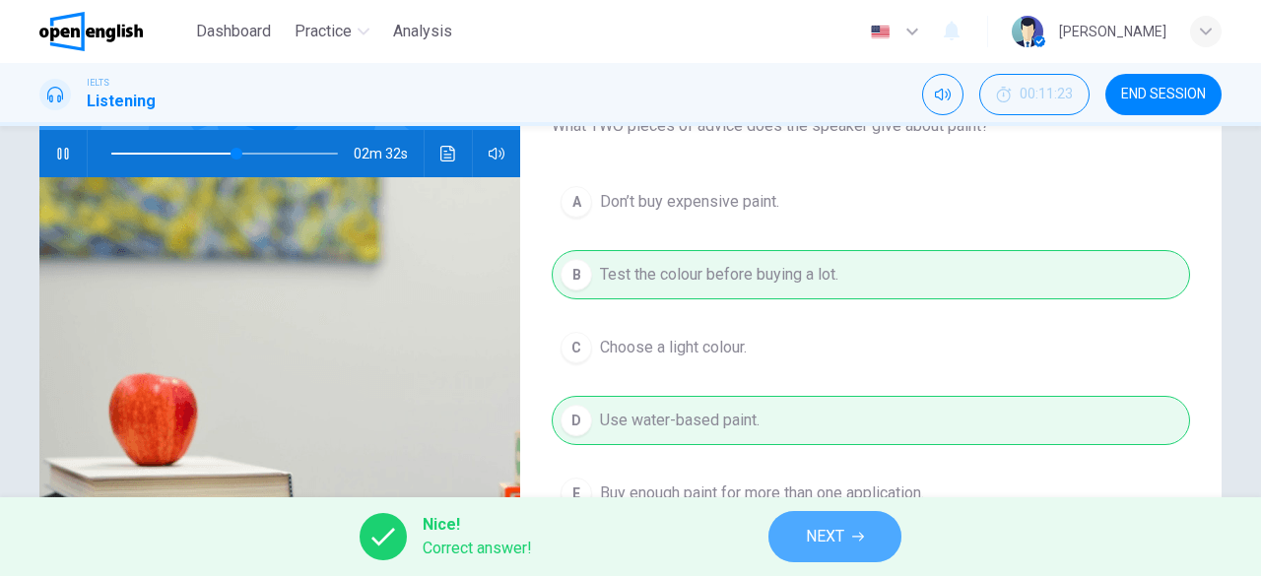
click at [822, 533] on span "NEXT" at bounding box center [825, 537] width 38 height 28
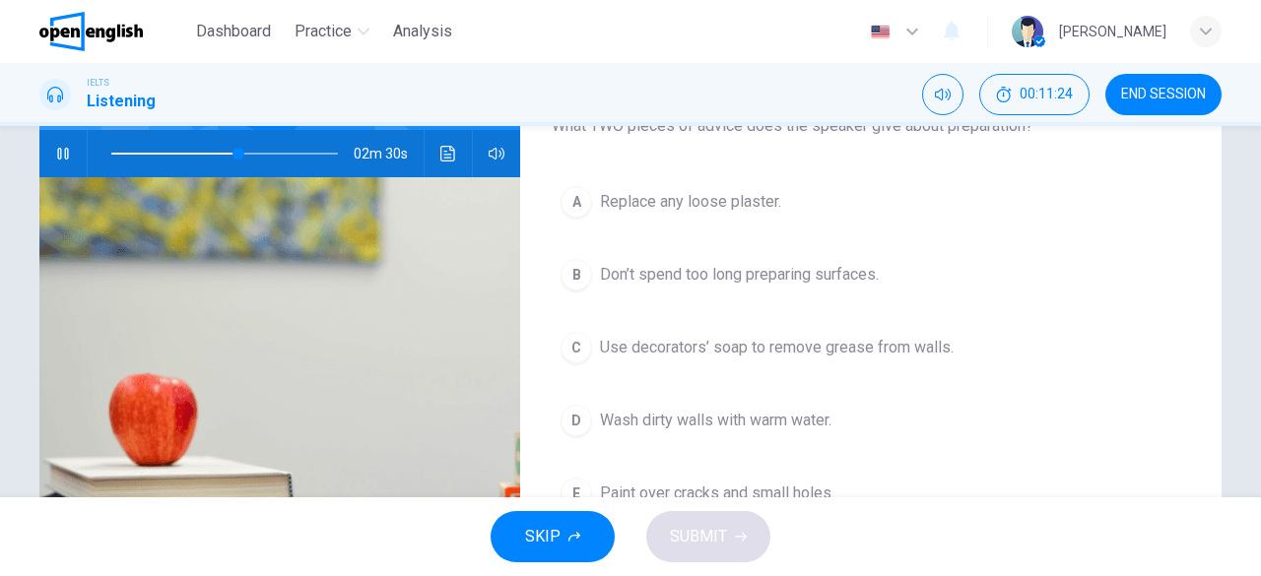
scroll to position [116, 0]
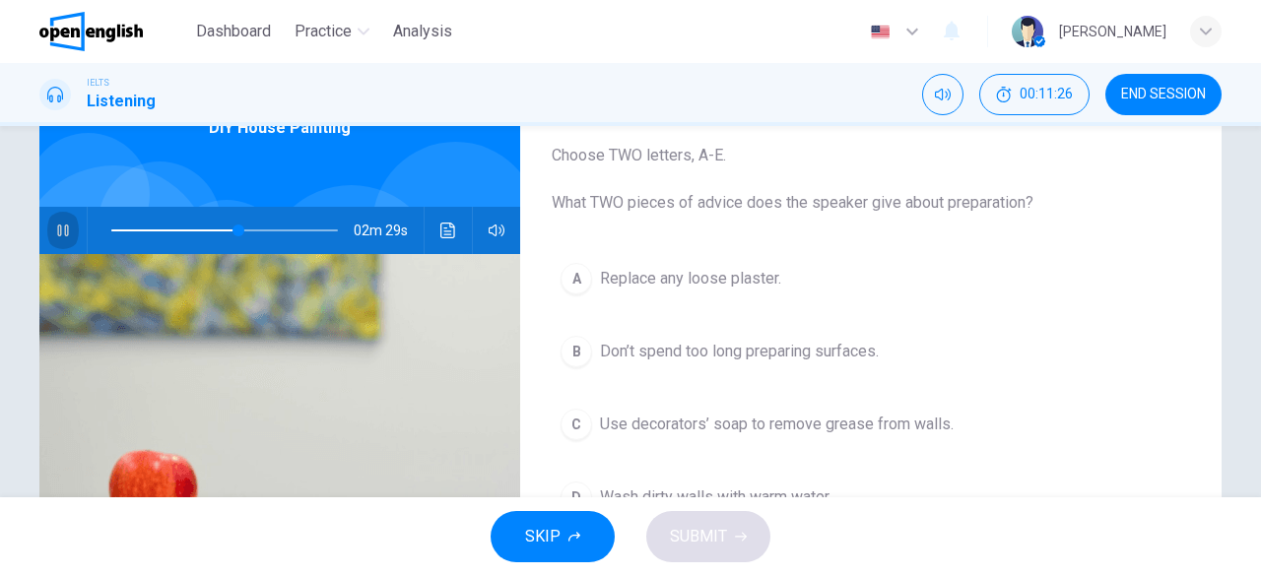
click at [57, 230] on icon "button" at bounding box center [62, 231] width 11 height 12
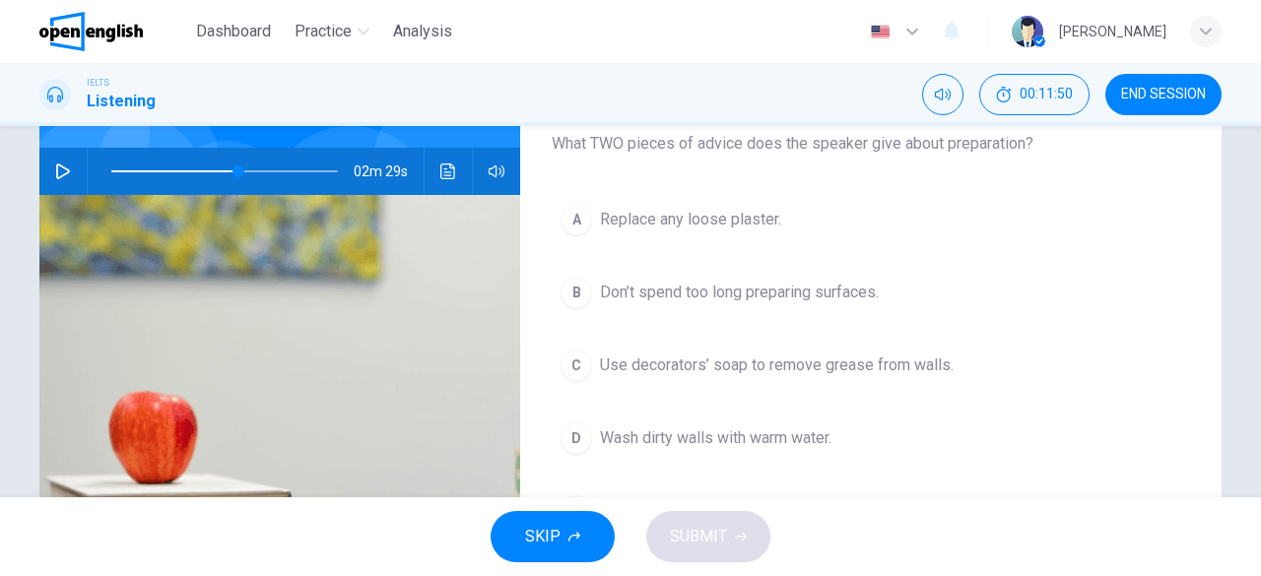
scroll to position [176, 0]
click at [55, 159] on button "button" at bounding box center [63, 170] width 32 height 47
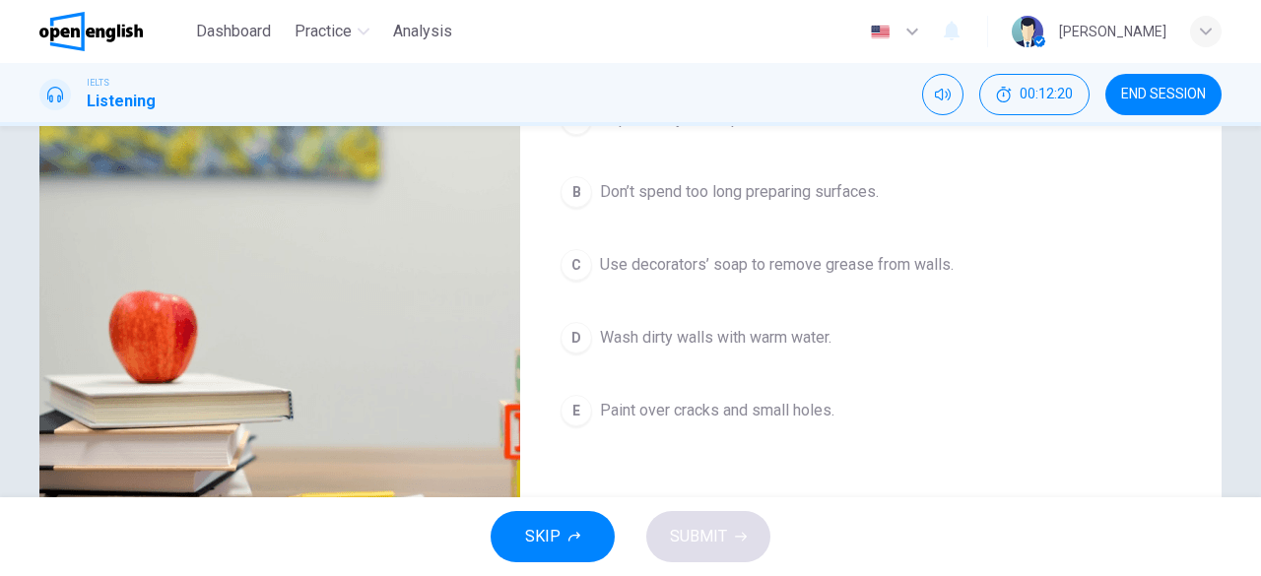
scroll to position [275, 0]
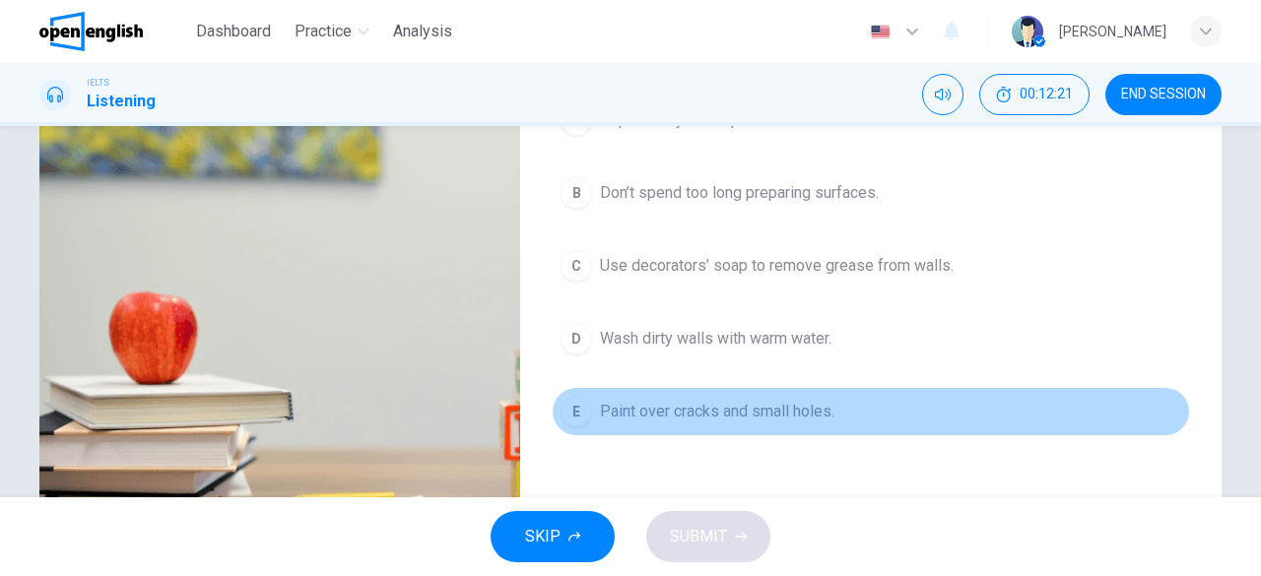
click at [575, 404] on div "E" at bounding box center [576, 412] width 32 height 32
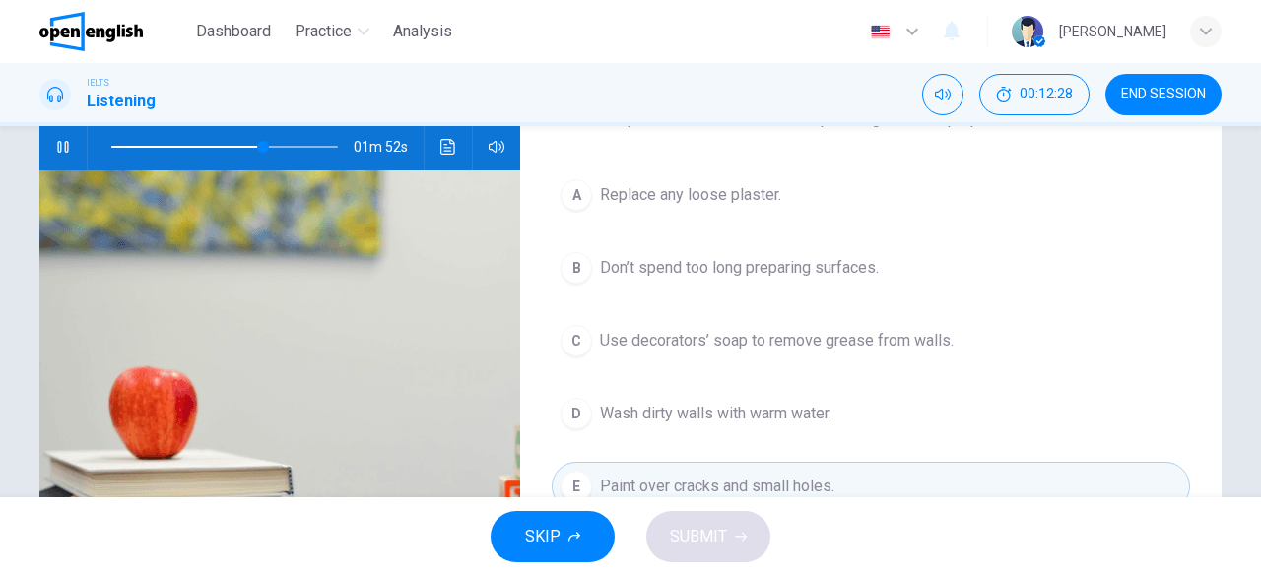
scroll to position [200, 0]
click at [237, 143] on span at bounding box center [224, 147] width 227 height 28
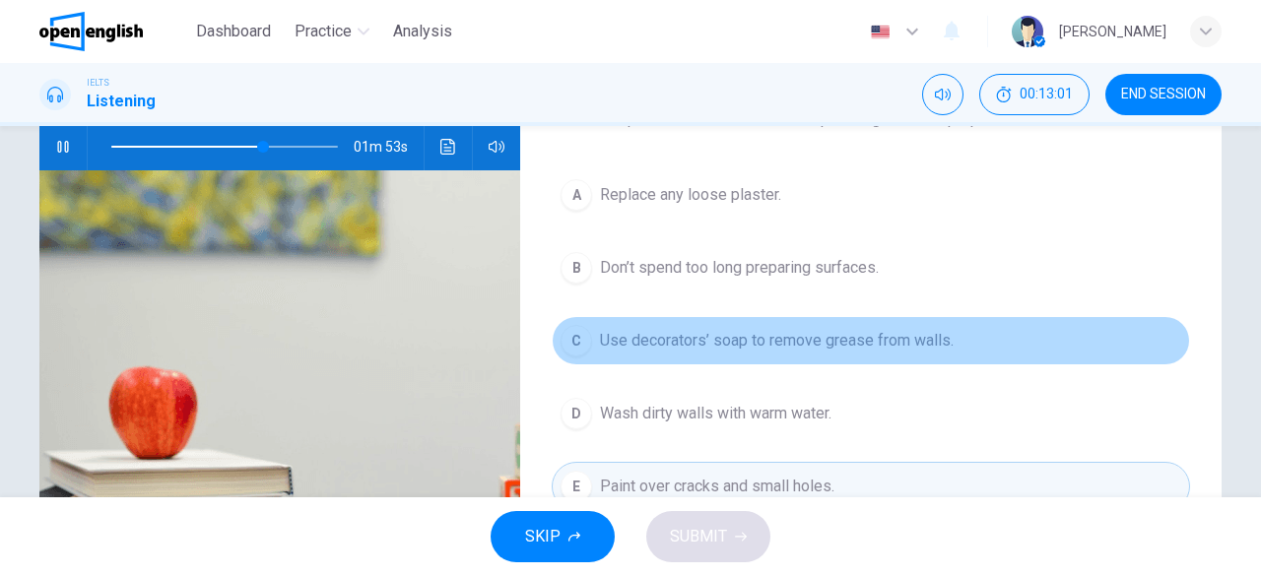
click at [640, 340] on span "Use decorators’ soap to remove grease from walls." at bounding box center [777, 341] width 354 height 24
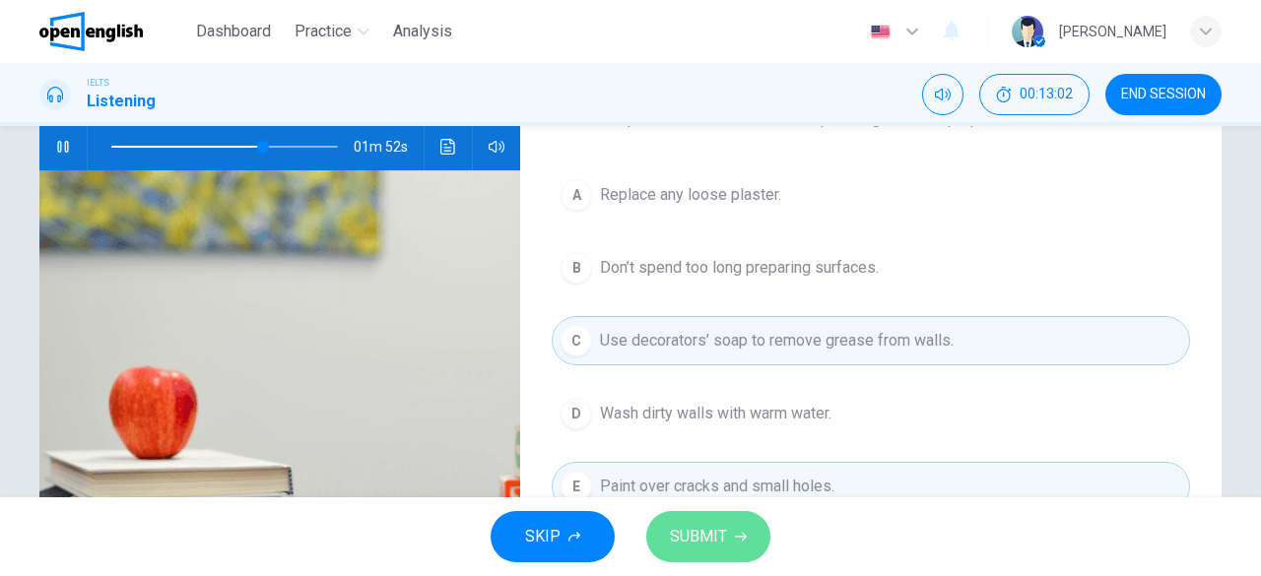
click at [723, 529] on span "SUBMIT" at bounding box center [698, 537] width 57 height 28
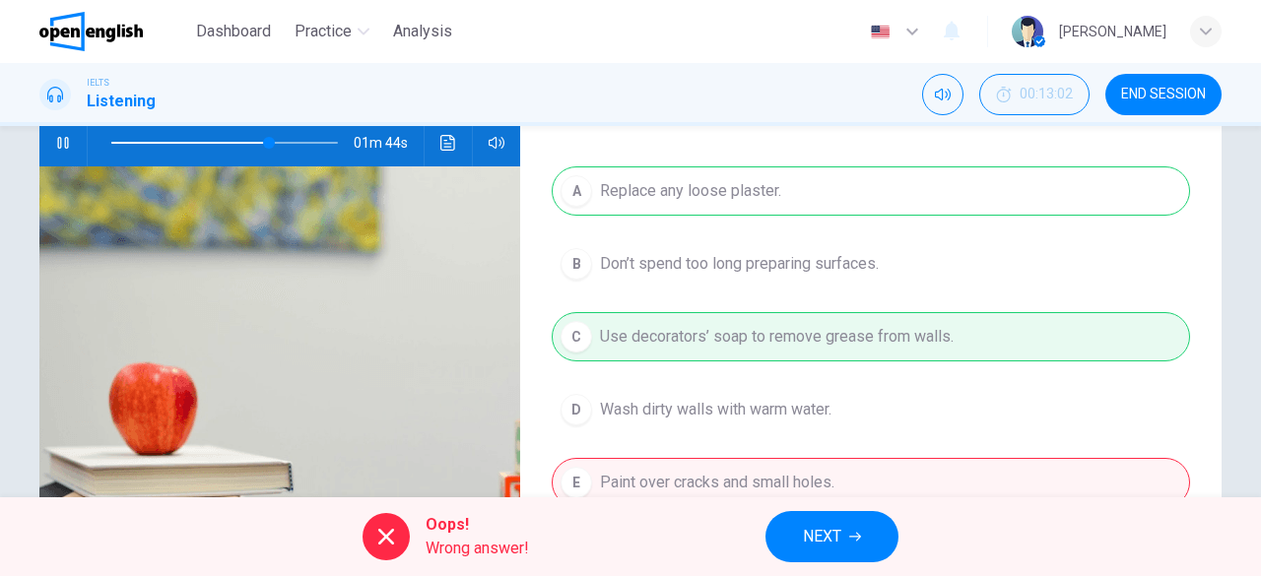
scroll to position [202, 0]
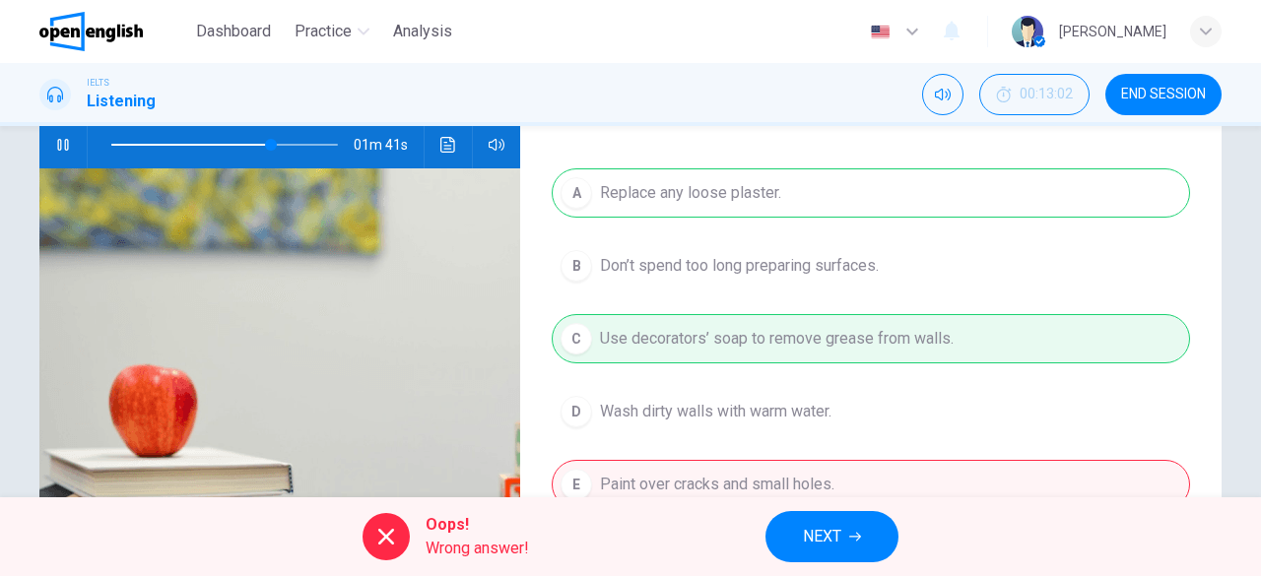
click at [819, 532] on span "NEXT" at bounding box center [822, 537] width 38 height 28
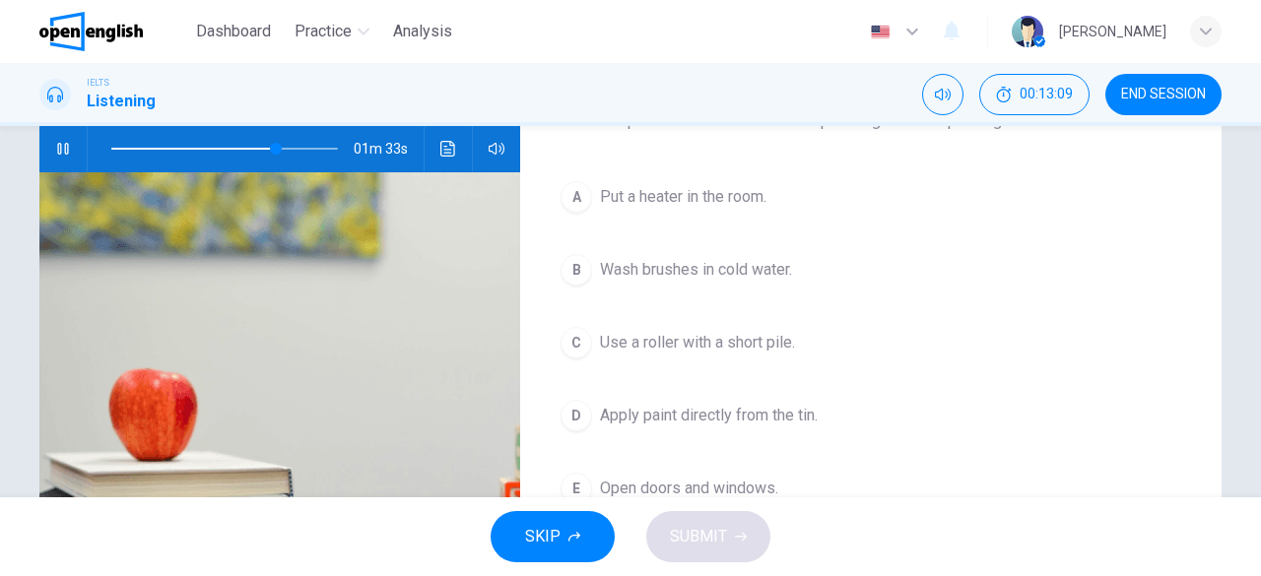
scroll to position [199, 0]
click at [59, 143] on icon "button" at bounding box center [63, 148] width 16 height 16
type input "**"
